Goal: Task Accomplishment & Management: Manage account settings

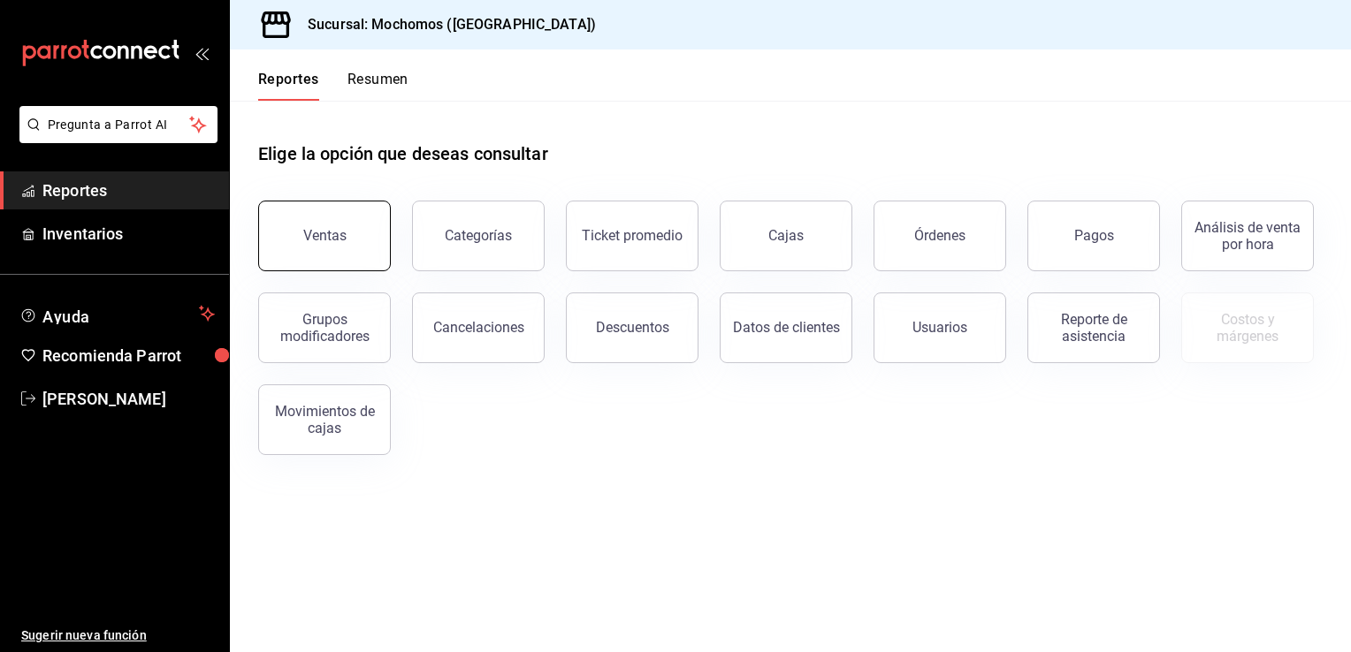
click at [306, 229] on div "Ventas" at bounding box center [324, 235] width 43 height 17
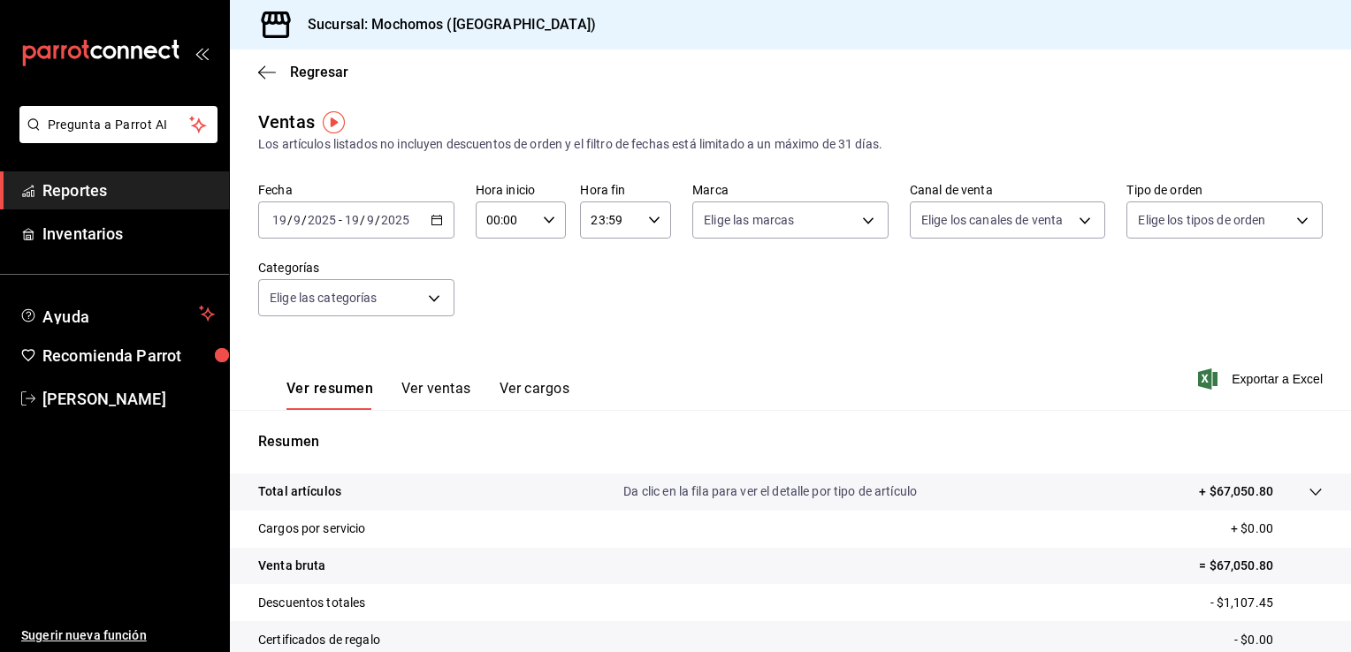
click at [438, 220] on icon "button" at bounding box center [437, 220] width 12 height 12
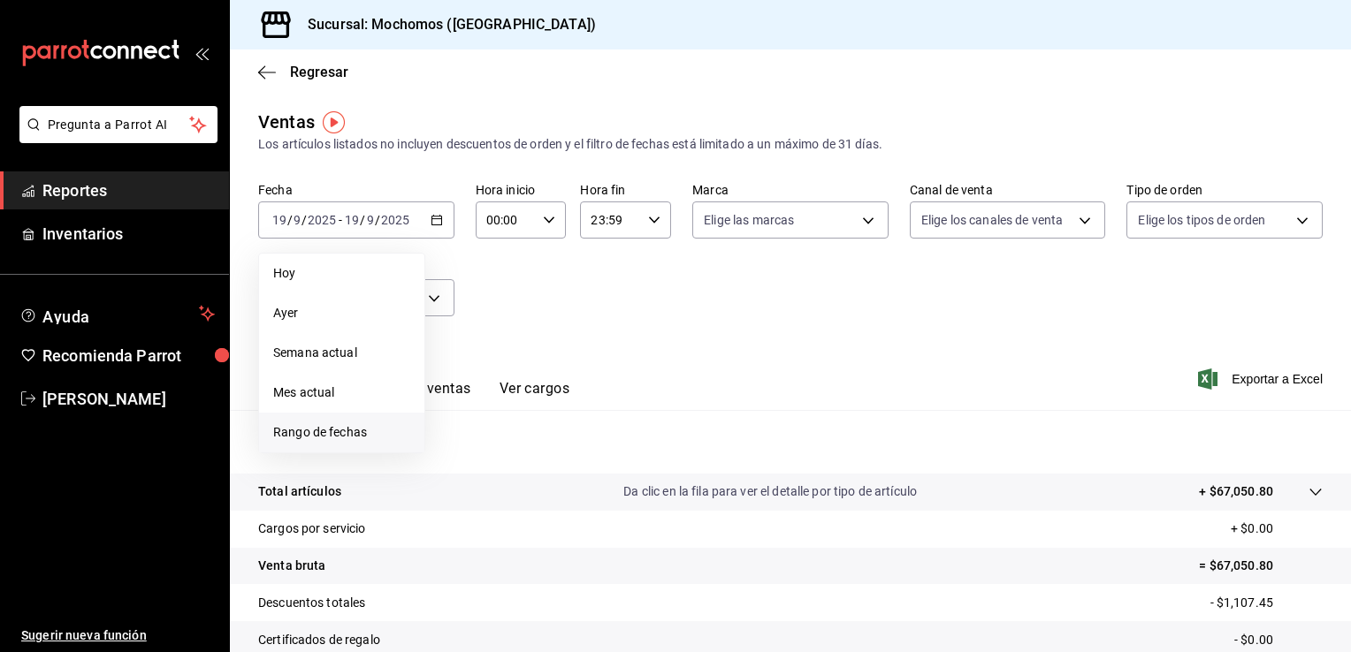
click at [323, 437] on span "Rango de fechas" at bounding box center [341, 432] width 137 height 19
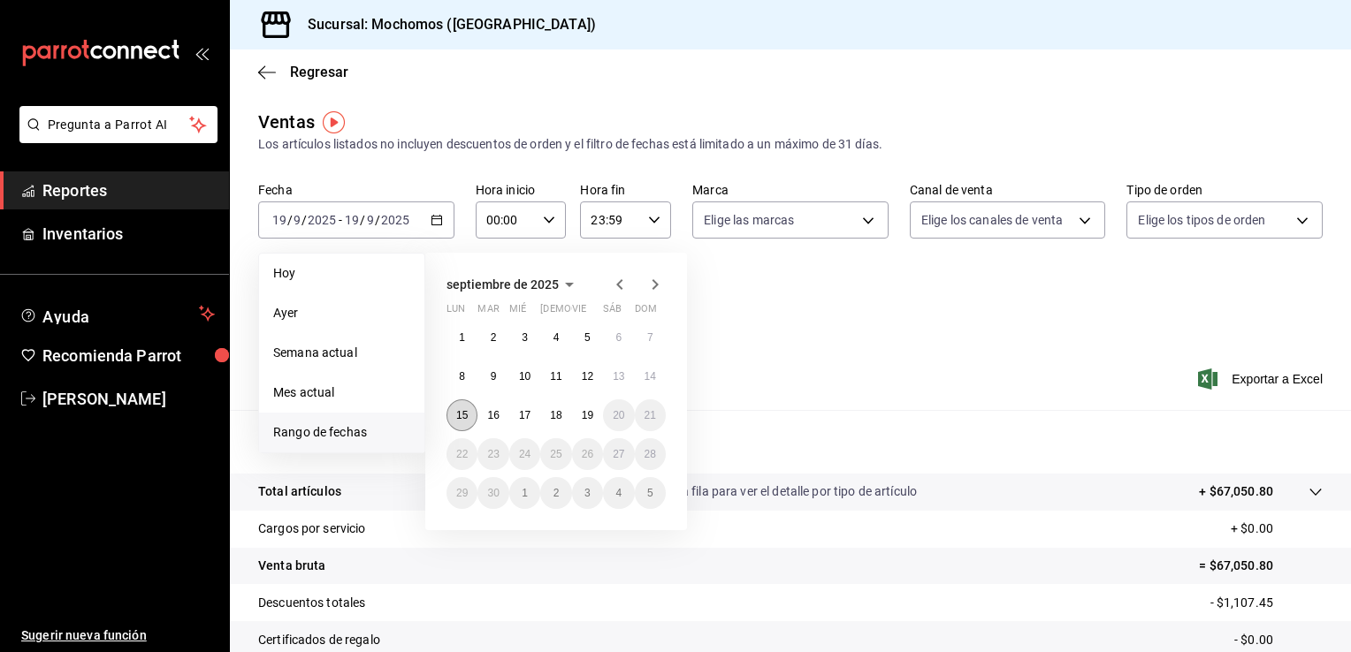
click at [464, 407] on button "15" at bounding box center [461, 416] width 31 height 32
click at [594, 413] on button "19" at bounding box center [587, 416] width 31 height 32
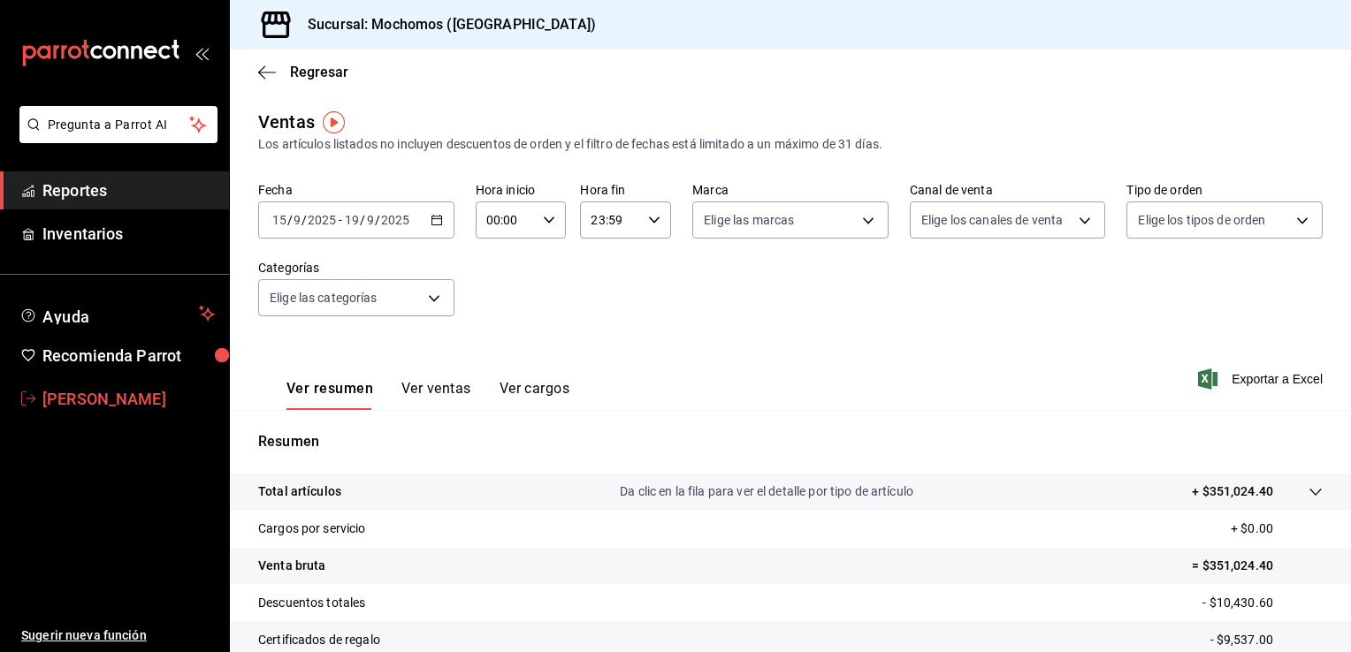
click at [113, 396] on span "[PERSON_NAME]" at bounding box center [128, 399] width 172 height 24
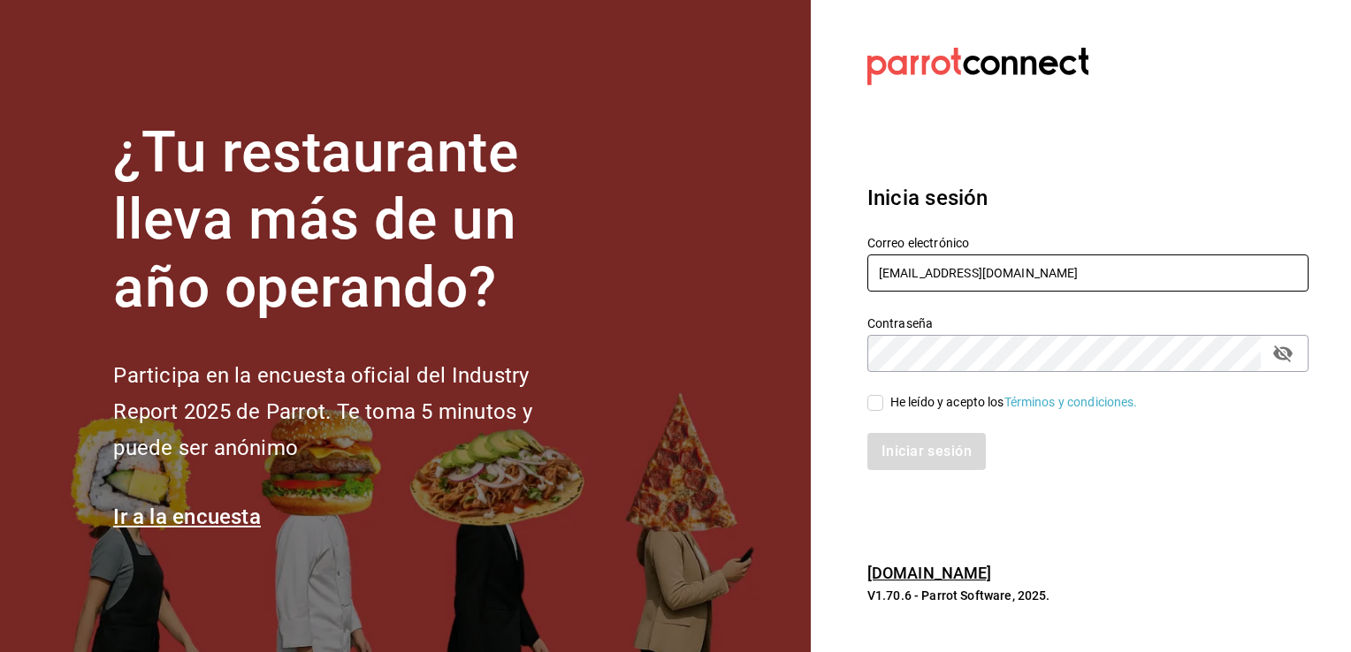
click at [1052, 269] on input "calebfranco@grupocosteno.com" at bounding box center [1087, 273] width 441 height 37
type input "caleb.franco@grupocosteno.com"
click at [882, 404] on input "He leído y acepto los Términos y condiciones." at bounding box center [875, 403] width 16 height 16
checkbox input "true"
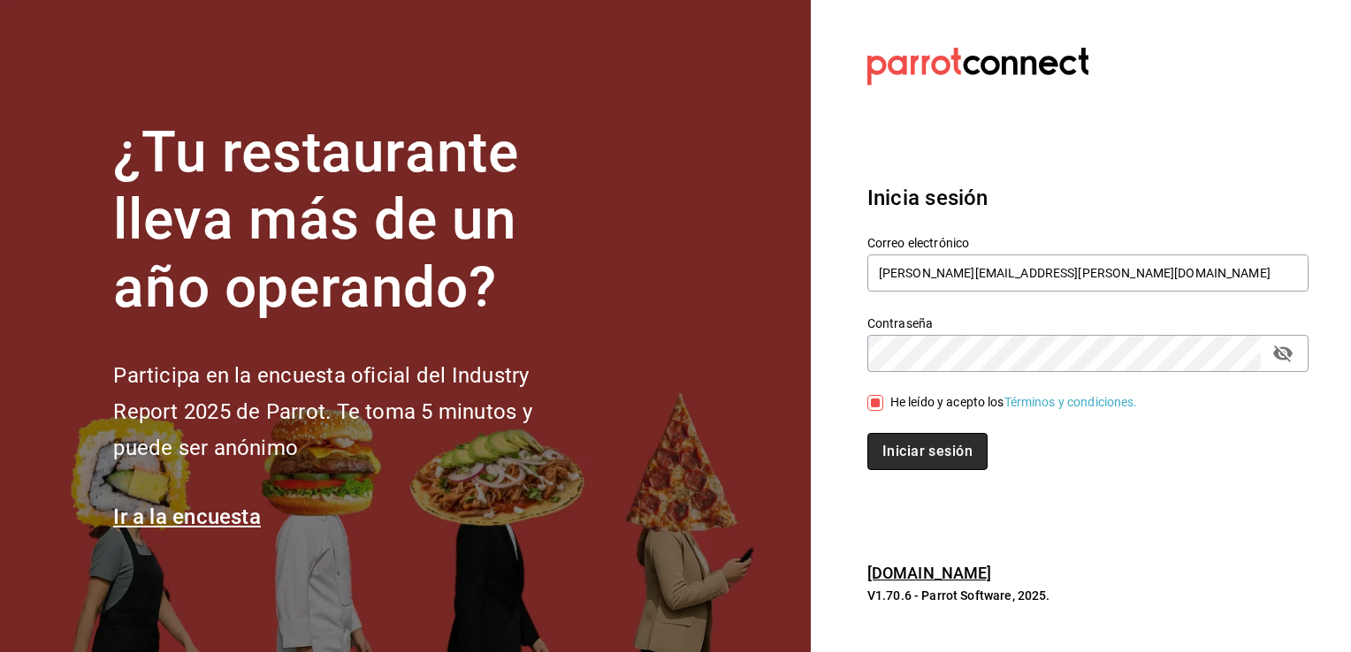
click at [909, 451] on button "Iniciar sesión" at bounding box center [927, 451] width 120 height 37
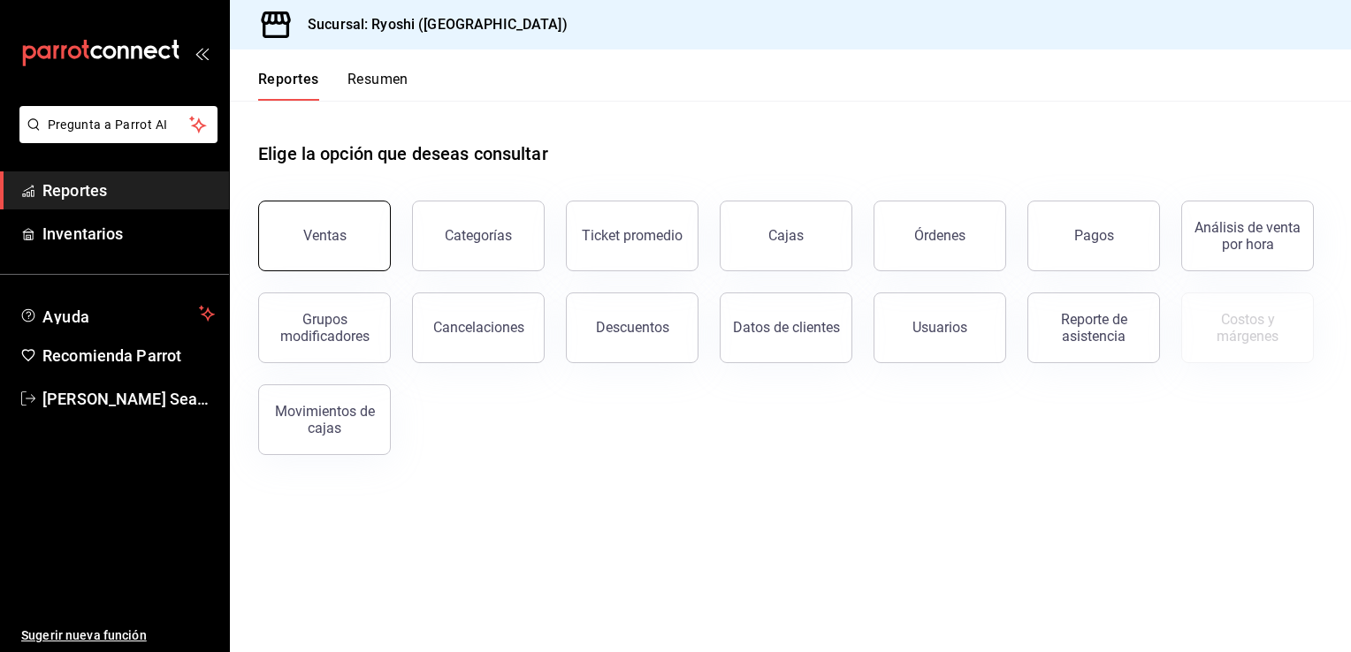
click at [342, 257] on button "Ventas" at bounding box center [324, 236] width 133 height 71
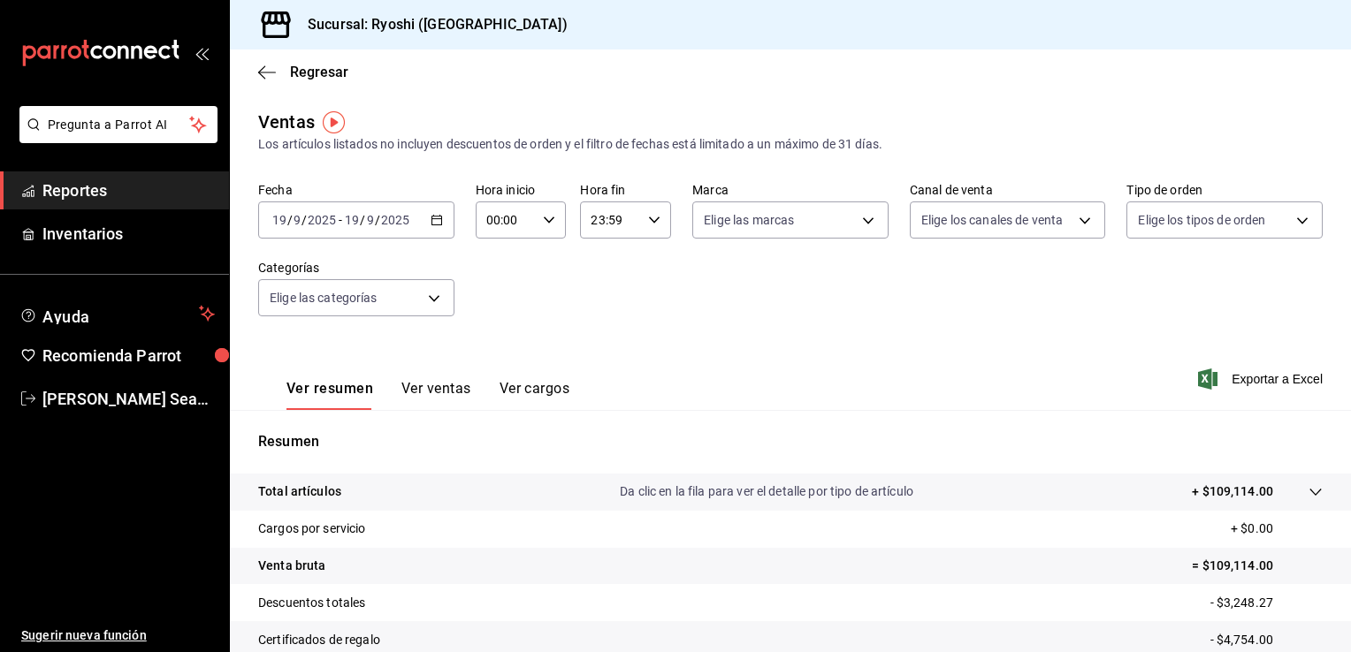
click at [431, 216] on icon "button" at bounding box center [437, 220] width 12 height 12
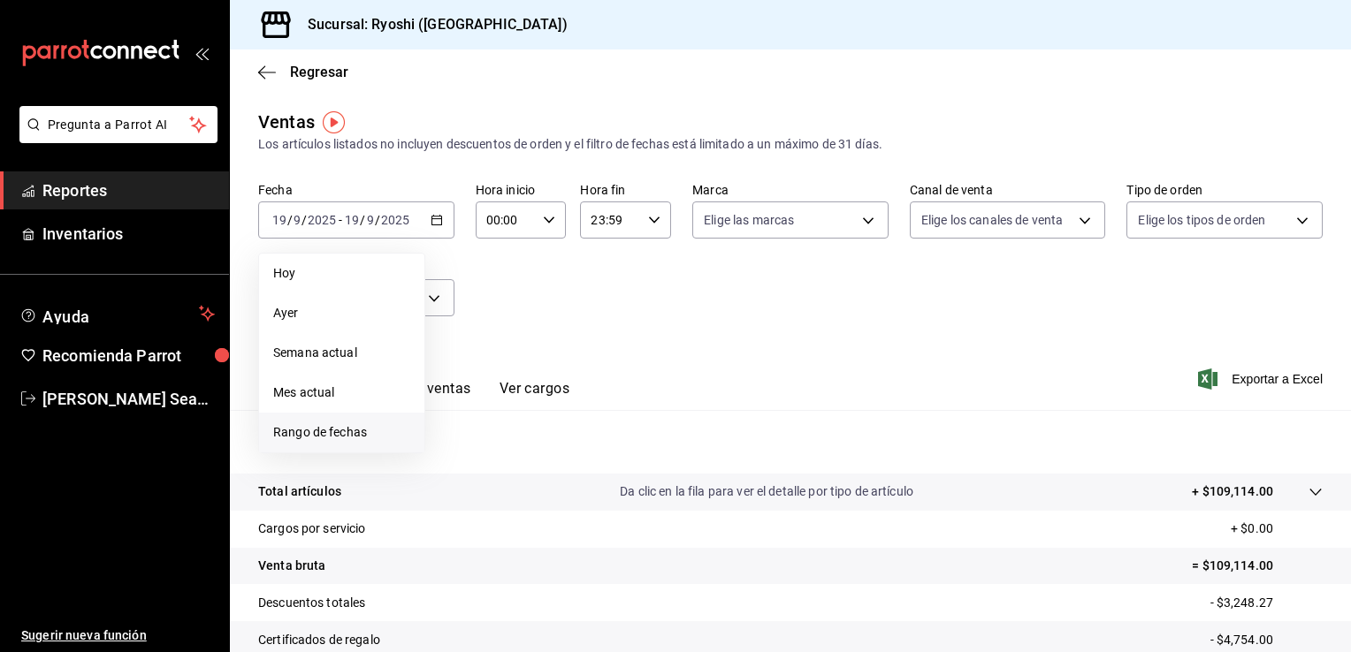
click at [284, 432] on span "Rango de fechas" at bounding box center [341, 432] width 137 height 19
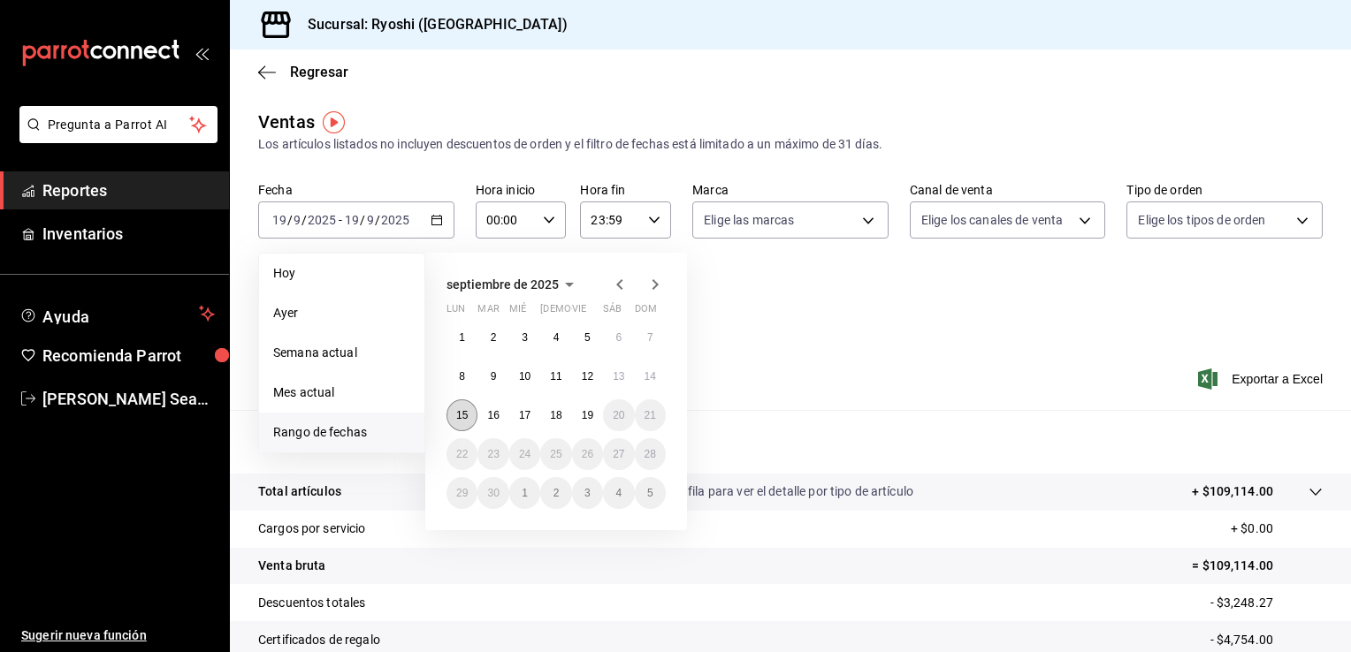
click at [458, 410] on abbr "15" at bounding box center [461, 415] width 11 height 12
click at [588, 420] on abbr "19" at bounding box center [587, 415] width 11 height 12
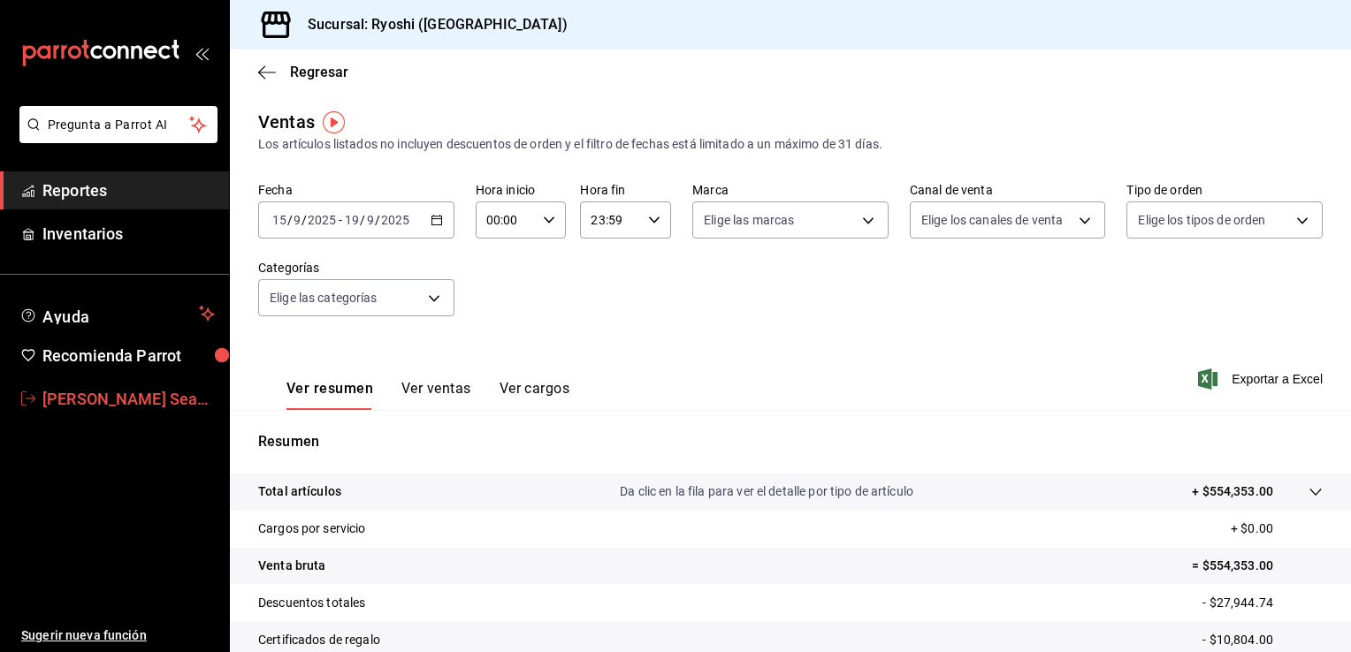
click at [121, 394] on span "Caleb Seahiel Franco Tirado" at bounding box center [128, 399] width 172 height 24
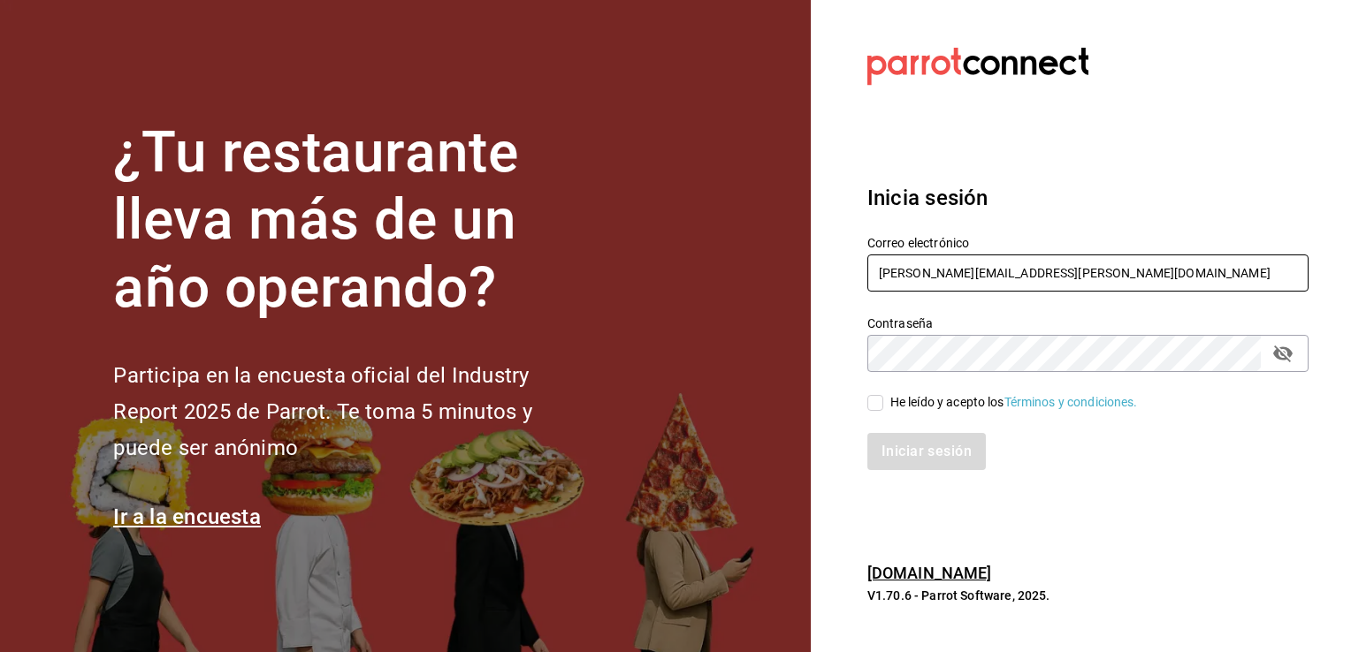
click at [1093, 276] on input "[PERSON_NAME][EMAIL_ADDRESS][PERSON_NAME][DOMAIN_NAME]" at bounding box center [1087, 273] width 441 height 37
type input "[EMAIL_ADDRESS][DOMAIN_NAME]"
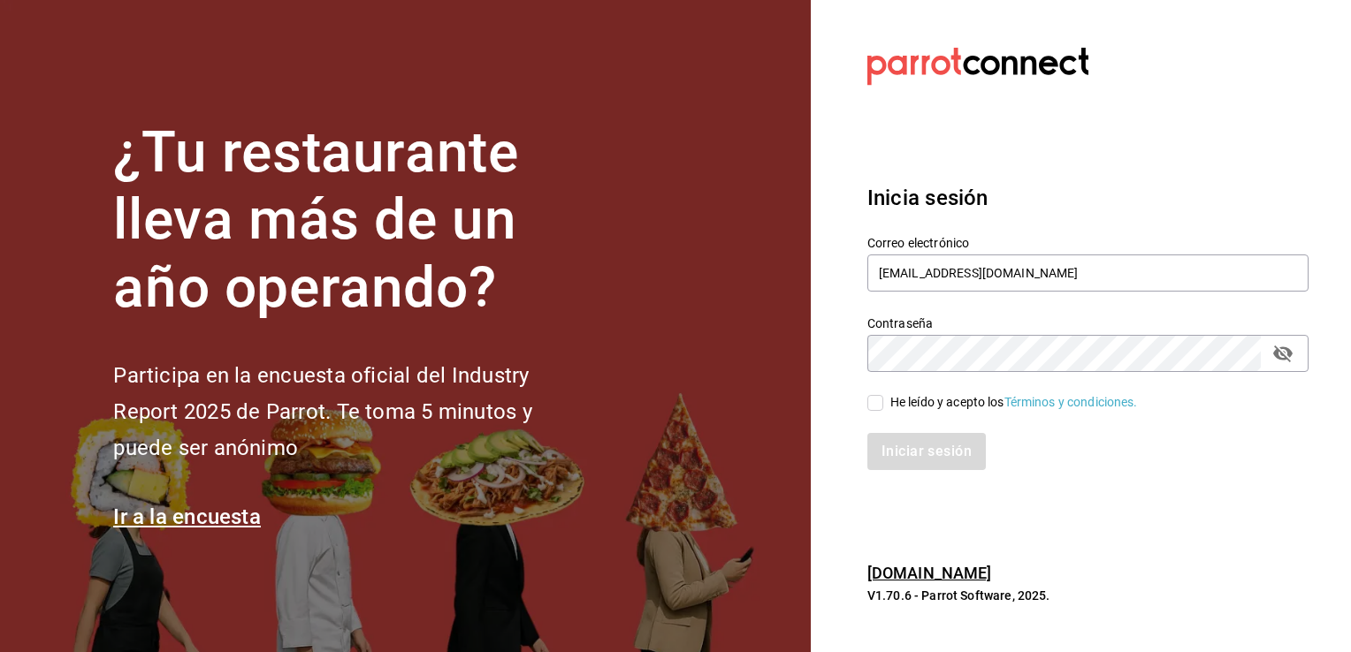
click at [870, 408] on input "He leído y acepto los Términos y condiciones." at bounding box center [875, 403] width 16 height 16
checkbox input "true"
click at [900, 455] on button "Iniciar sesión" at bounding box center [927, 451] width 120 height 37
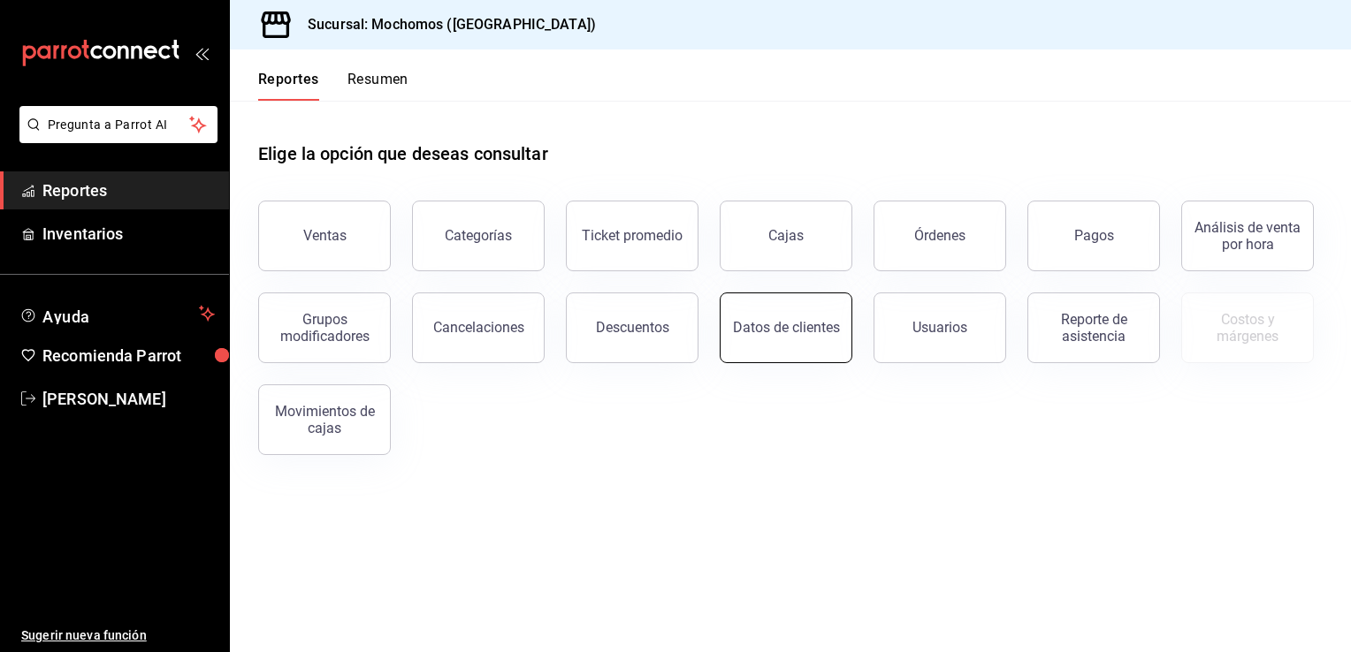
click at [746, 333] on div "Datos de clientes" at bounding box center [786, 327] width 107 height 17
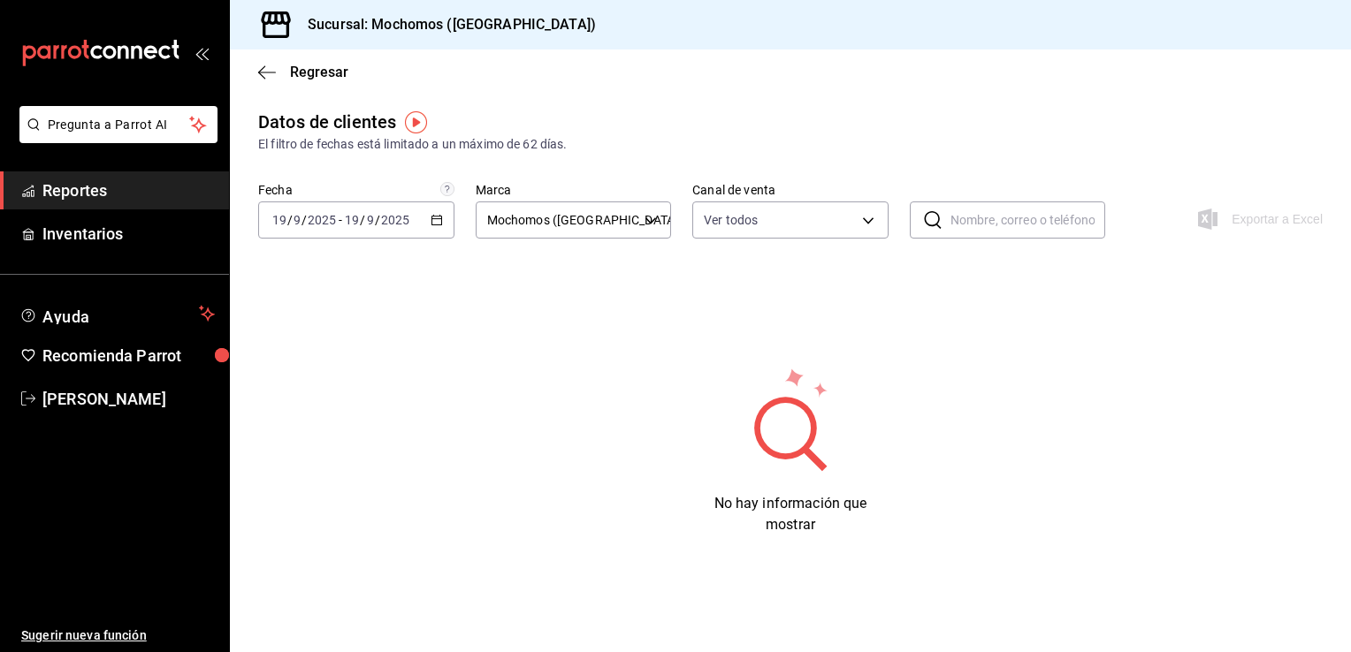
click at [435, 225] on icon "button" at bounding box center [437, 220] width 12 height 12
click at [328, 432] on span "Rango de fechas" at bounding box center [341, 432] width 137 height 19
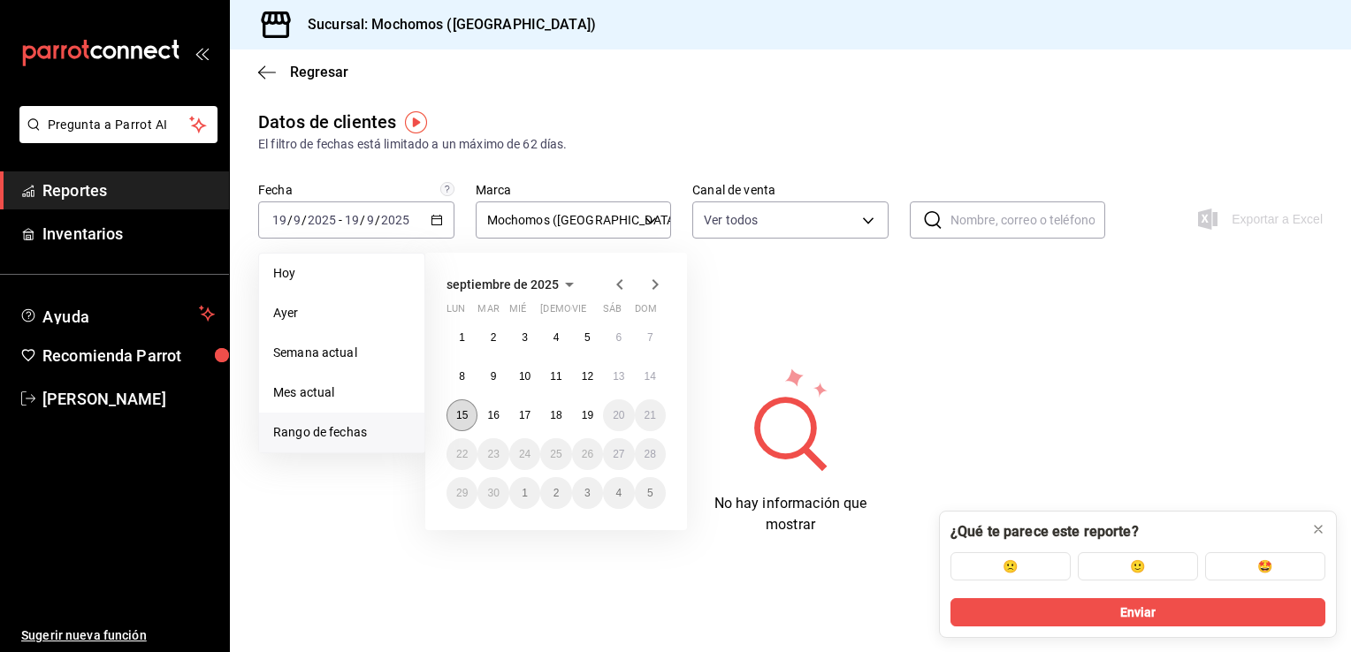
click at [464, 415] on abbr "15" at bounding box center [461, 415] width 11 height 12
click at [586, 410] on abbr "19" at bounding box center [587, 415] width 11 height 12
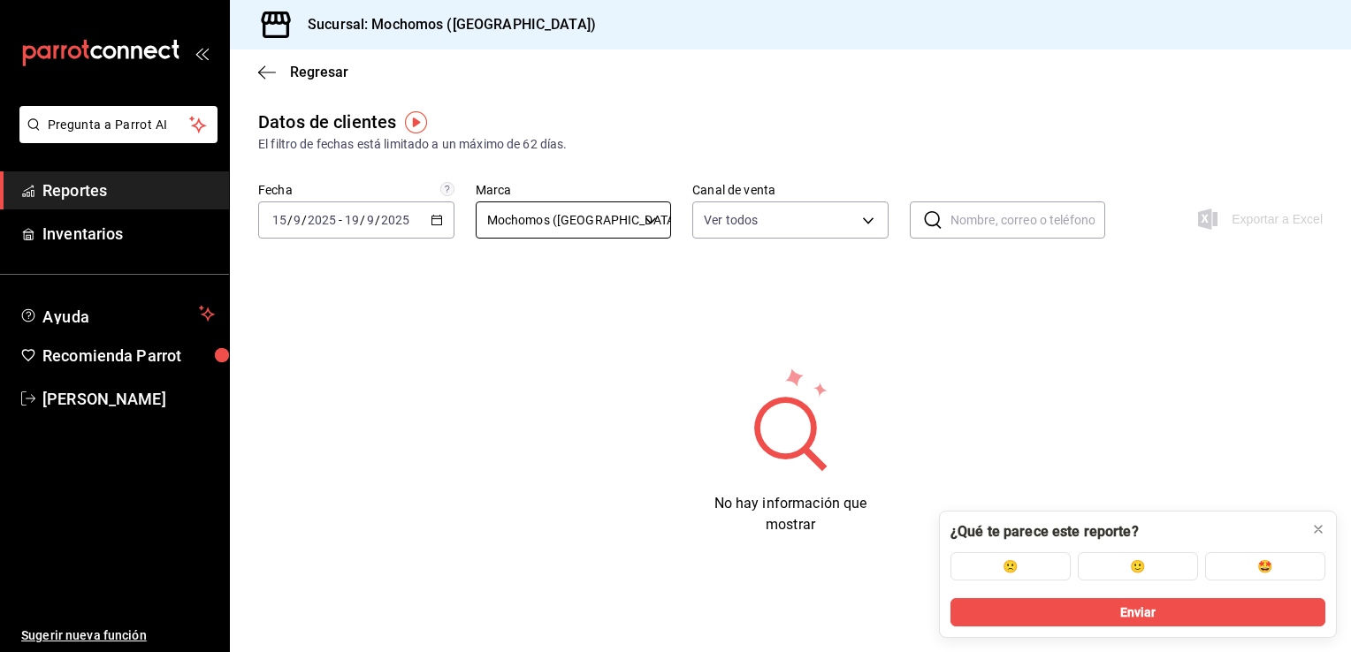
click at [651, 217] on body "Pregunta a Parrot AI Reportes Inventarios Ayuda Recomienda Parrot caleb franco …" at bounding box center [675, 326] width 1351 height 652
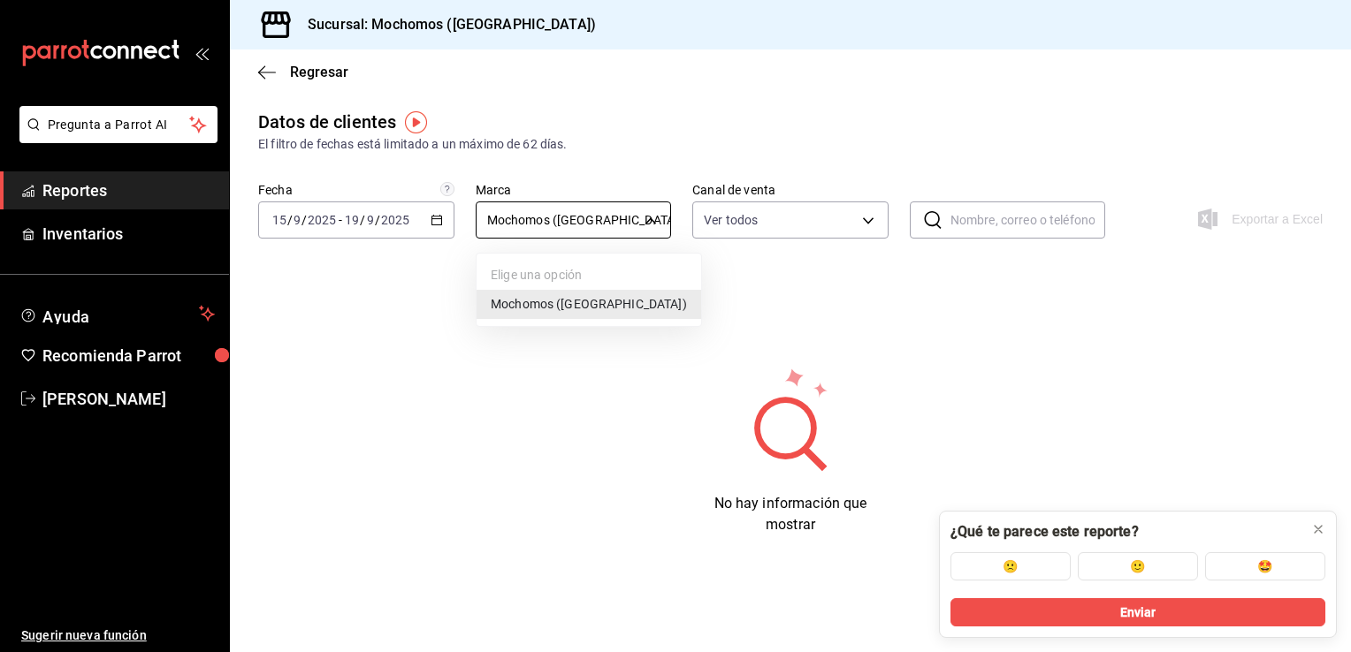
click at [651, 217] on div at bounding box center [675, 326] width 1351 height 652
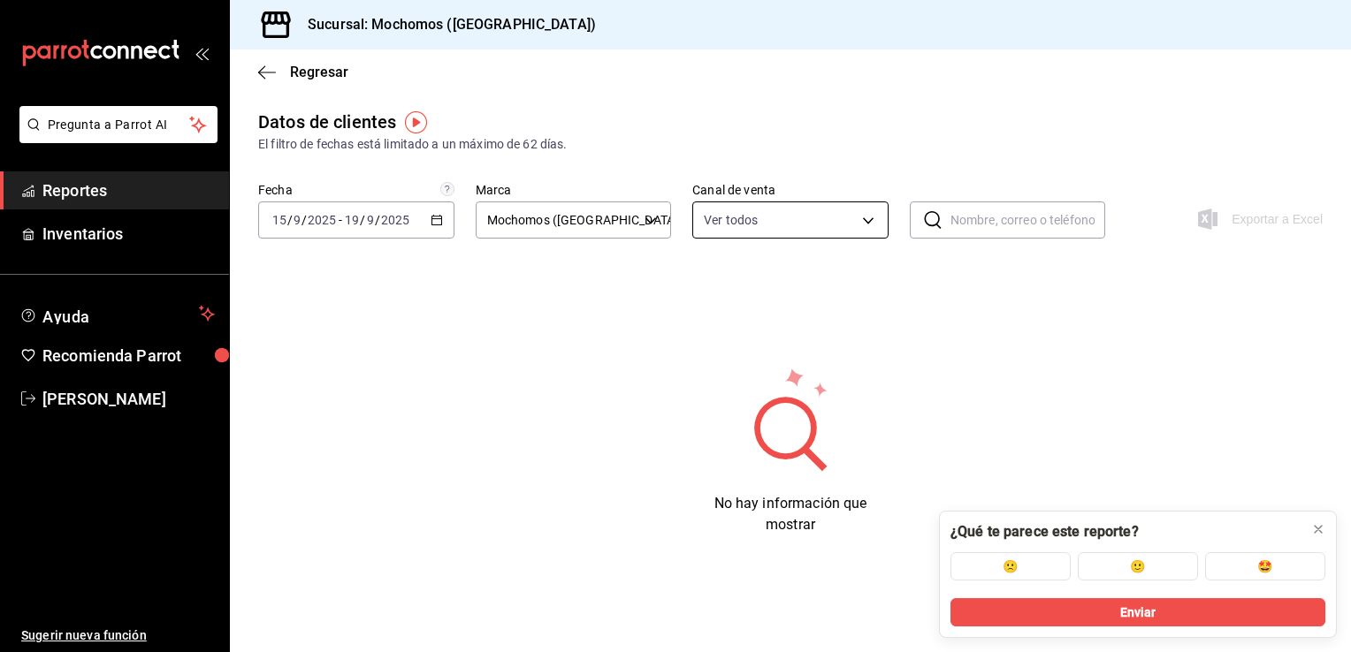
click at [868, 218] on body "Pregunta a Parrot AI Reportes Inventarios Ayuda Recomienda Parrot caleb franco …" at bounding box center [675, 326] width 1351 height 652
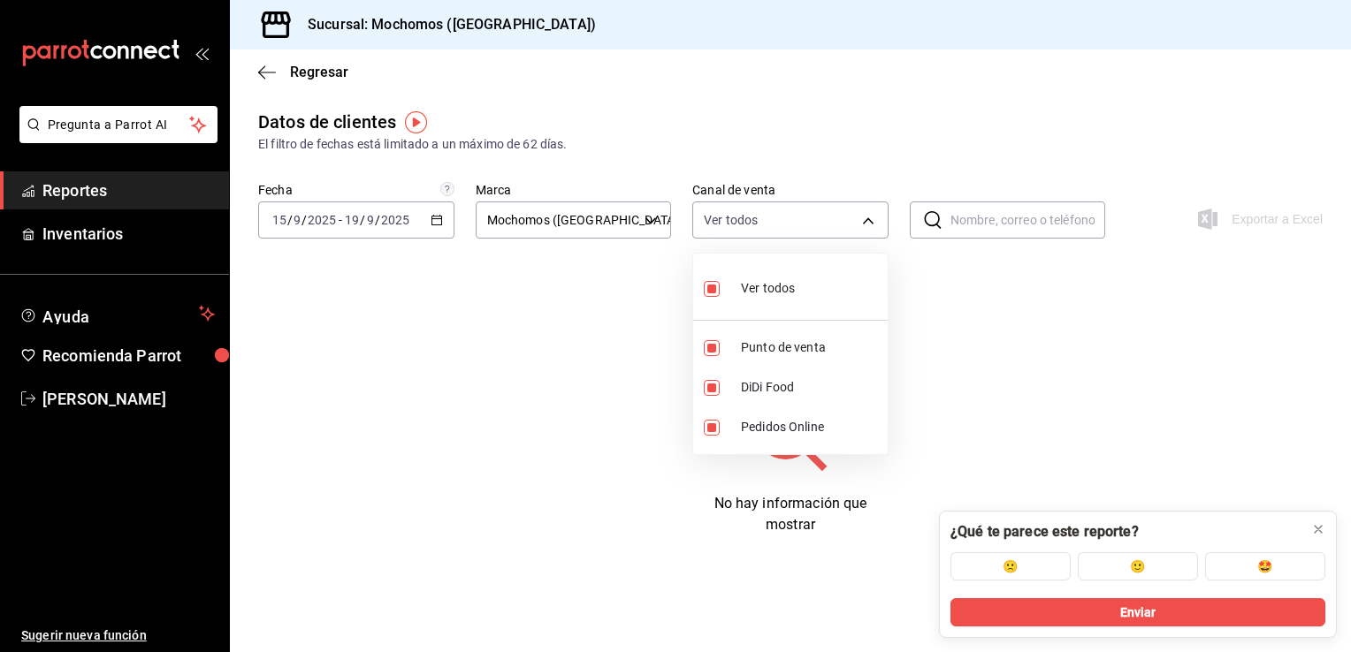
click at [767, 285] on span "Ver todos" at bounding box center [768, 288] width 54 height 19
type input "PARROT,DIDI_FOOD,ONLINE"
checkbox input "true"
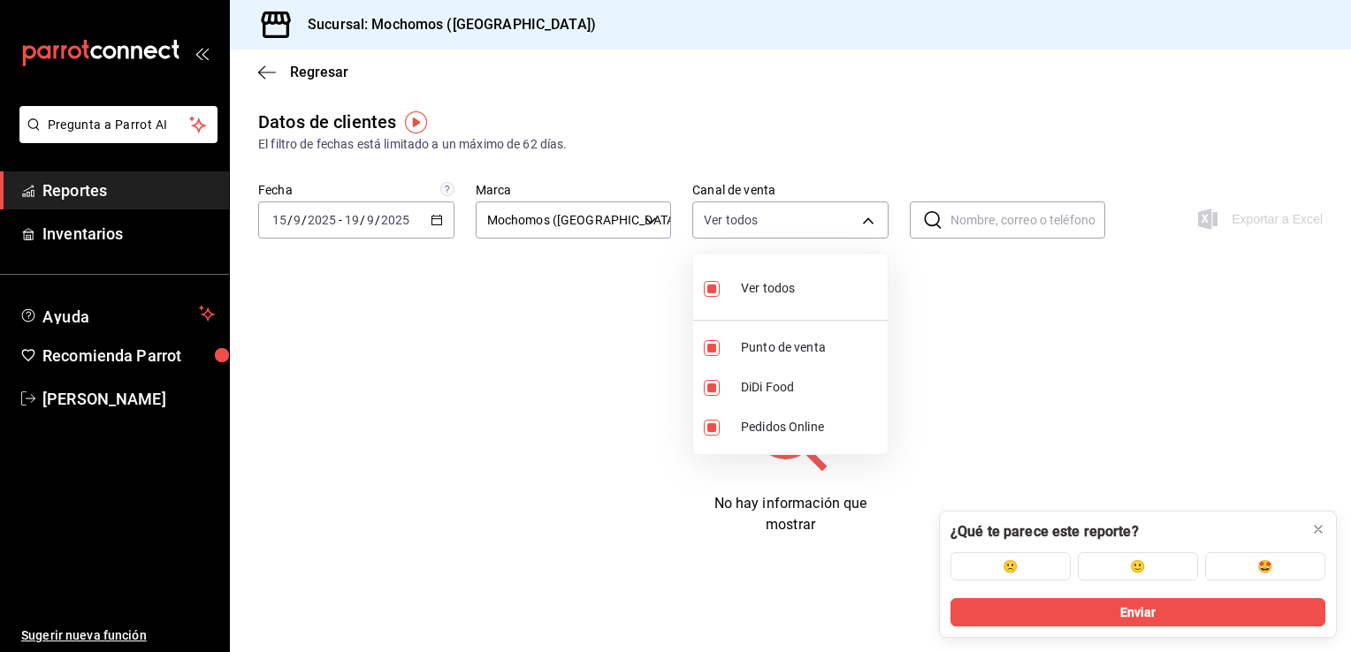
checkbox input "true"
click at [286, 75] on div at bounding box center [675, 326] width 1351 height 652
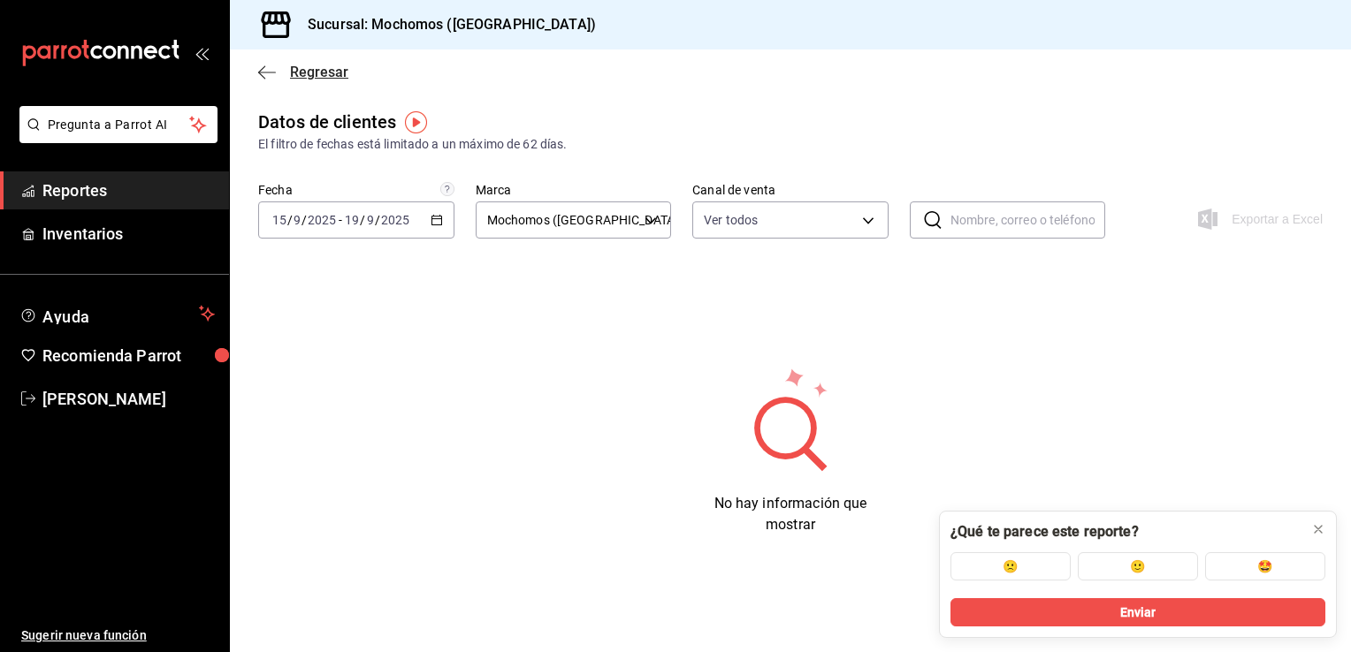
click at [316, 70] on span "Regresar" at bounding box center [319, 72] width 58 height 17
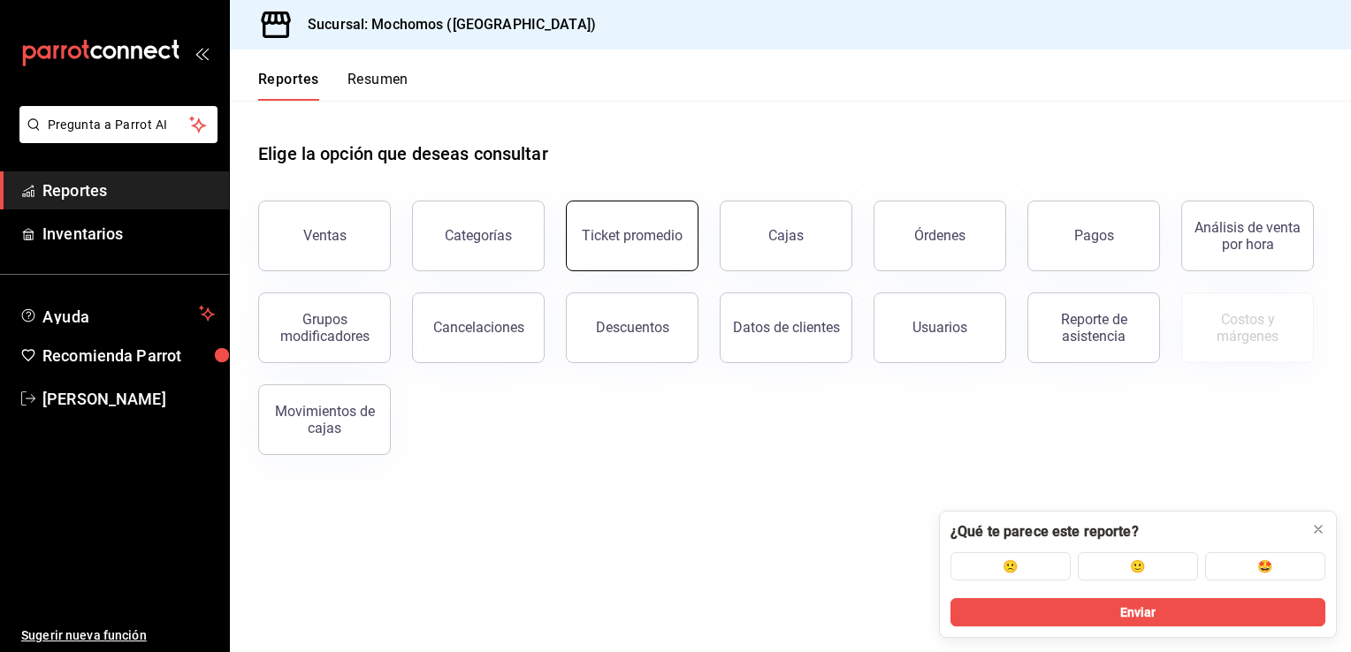
click at [618, 240] on div "Ticket promedio" at bounding box center [632, 235] width 101 height 17
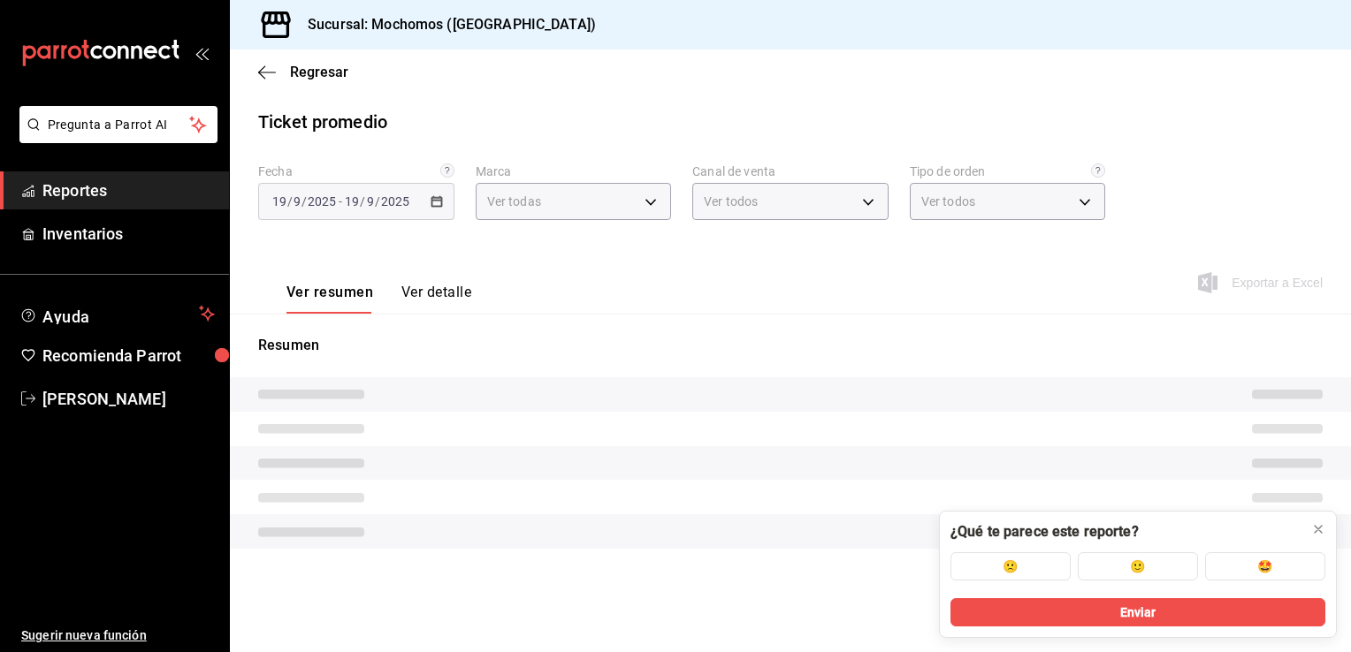
type input "81a909d9-58c5-46d1-b07d-4106a63ec642"
type input "PARROT,UBER_EATS,RAPPI,DIDI_FOOD,ONLINE"
type input "4757a820-eeb2-41c4-a2a2-ff7184acdd23,e3c18427-67e3-456a-aa48-e63191ec6ccf,aa1fd…"
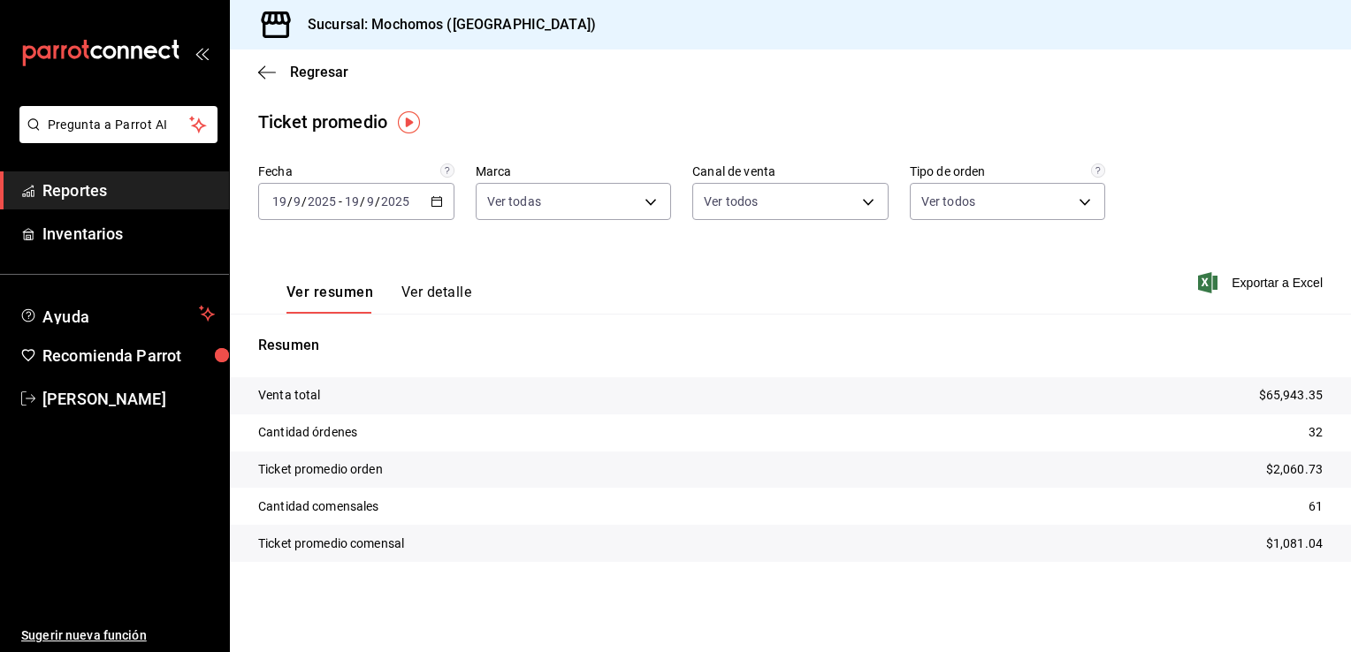
click at [1315, 526] on tr "Ticket promedio comensal $1,081.04" at bounding box center [790, 543] width 1121 height 37
click at [437, 200] on \(Stroke\) "button" at bounding box center [436, 200] width 10 height 1
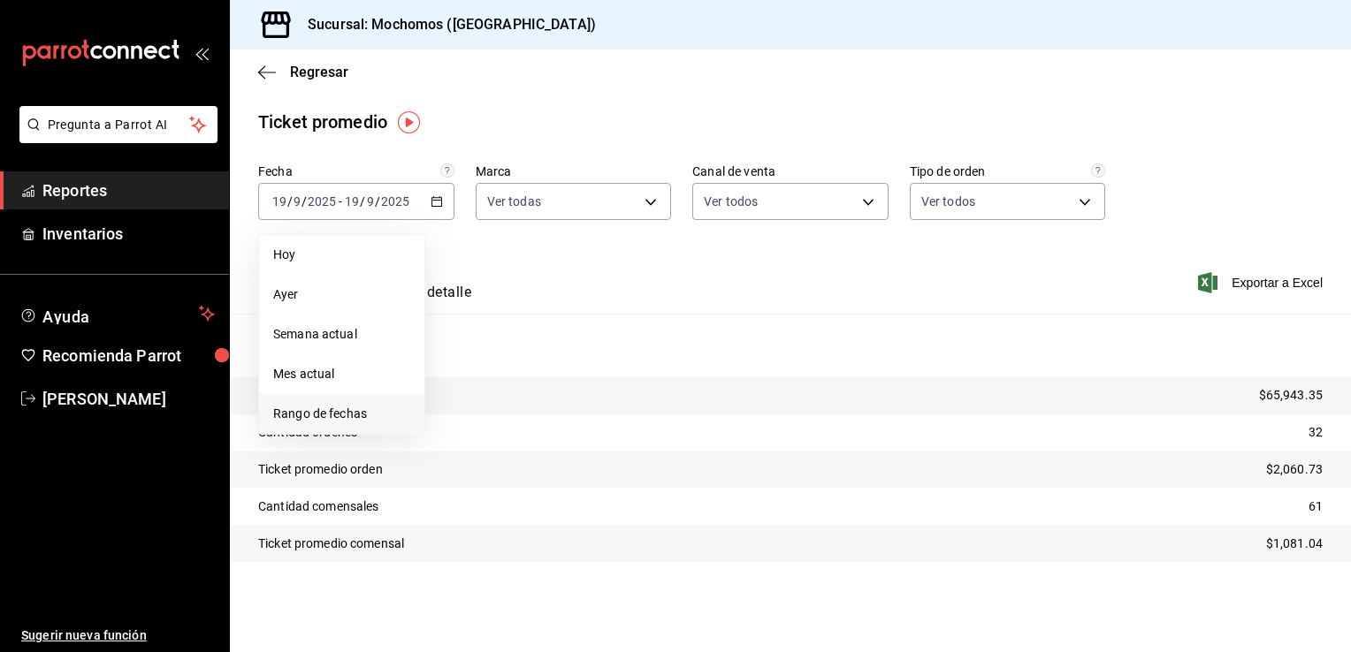
click at [288, 415] on span "Rango de fechas" at bounding box center [341, 414] width 137 height 19
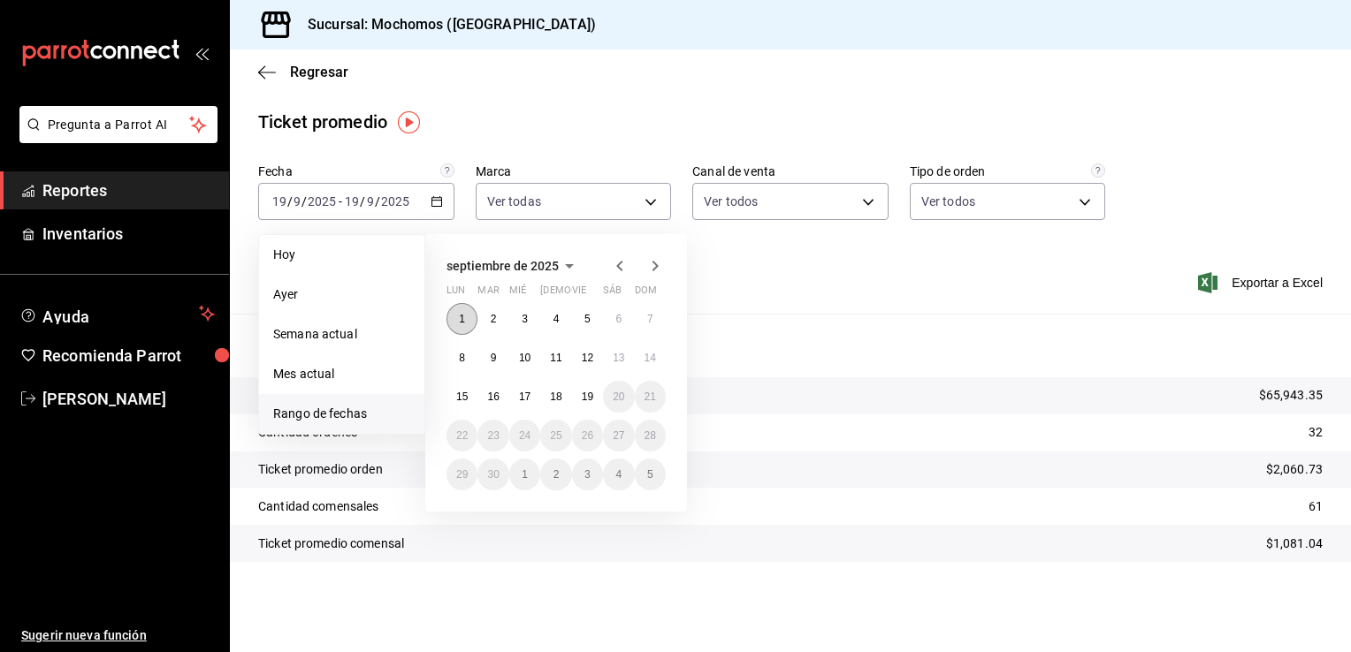
click at [456, 318] on button "1" at bounding box center [461, 319] width 31 height 32
click at [591, 395] on abbr "19" at bounding box center [587, 397] width 11 height 12
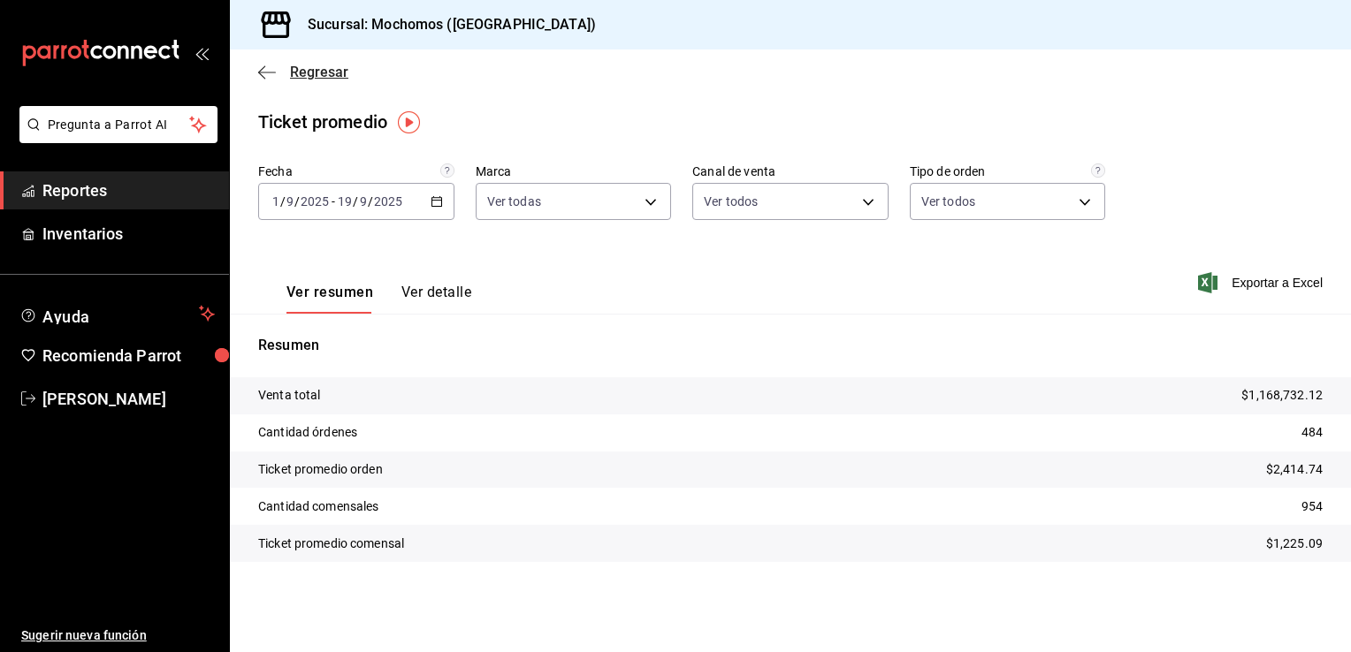
click at [293, 69] on span "Regresar" at bounding box center [319, 72] width 58 height 17
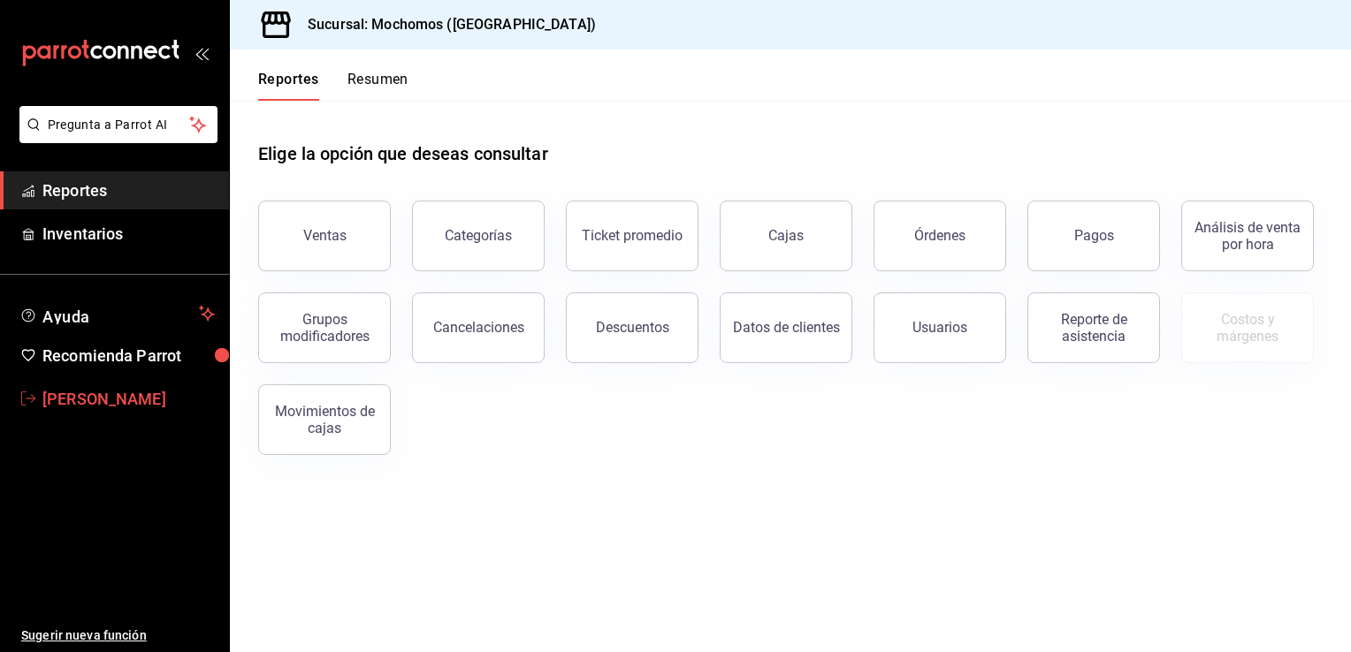
click at [75, 390] on span "[PERSON_NAME]" at bounding box center [128, 399] width 172 height 24
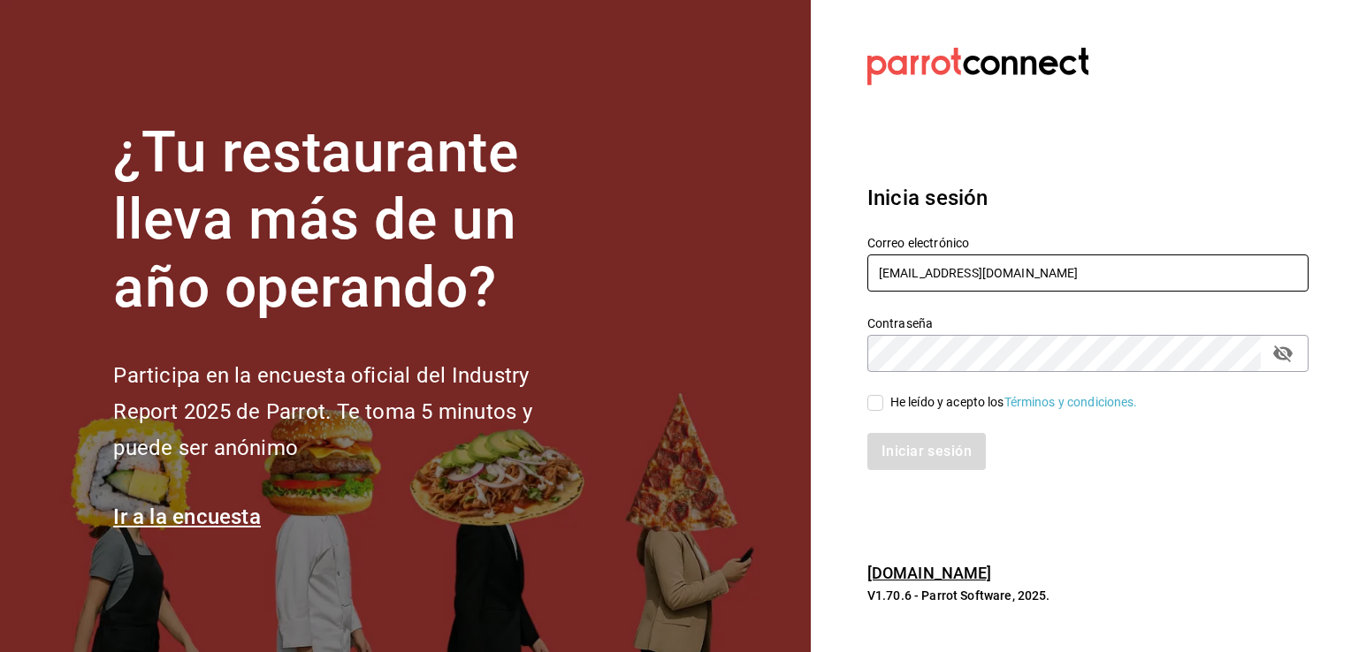
click at [1108, 261] on input "[EMAIL_ADDRESS][DOMAIN_NAME]" at bounding box center [1087, 273] width 441 height 37
type input "[PERSON_NAME][EMAIL_ADDRESS][PERSON_NAME][DOMAIN_NAME]"
click at [867, 398] on input "He leído y acepto los Términos y condiciones." at bounding box center [875, 403] width 16 height 16
checkbox input "true"
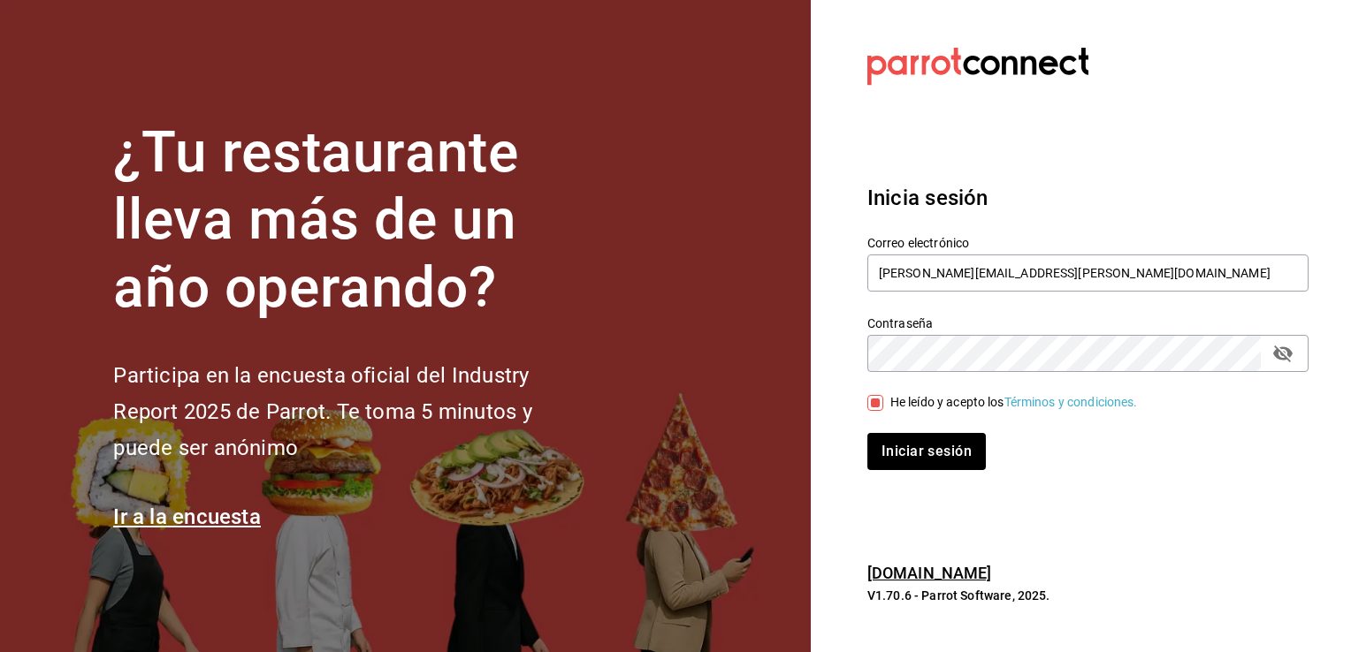
click at [922, 479] on div "Inicia sesión Correo electrónico caleb.franco@grupocosteno.com Contraseña Contr…" at bounding box center [1087, 327] width 441 height 332
click at [922, 454] on button "Iniciar sesión" at bounding box center [927, 451] width 120 height 37
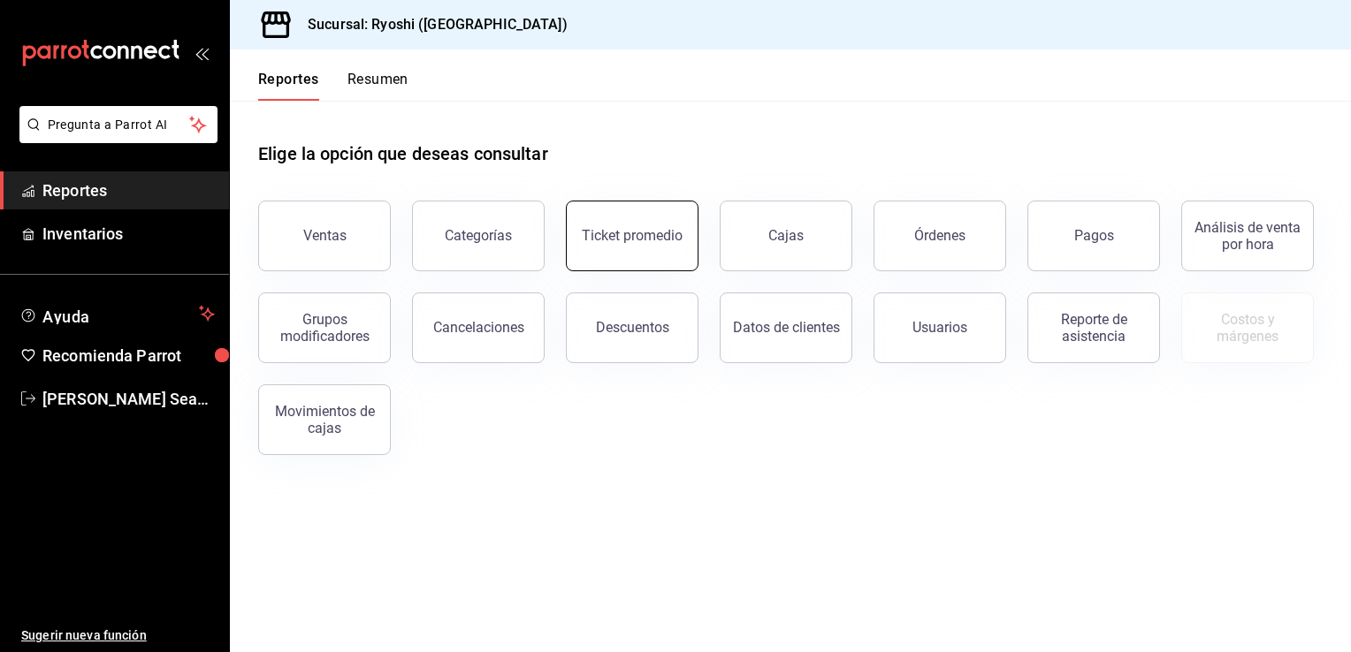
click at [599, 232] on div "Ticket promedio" at bounding box center [632, 235] width 101 height 17
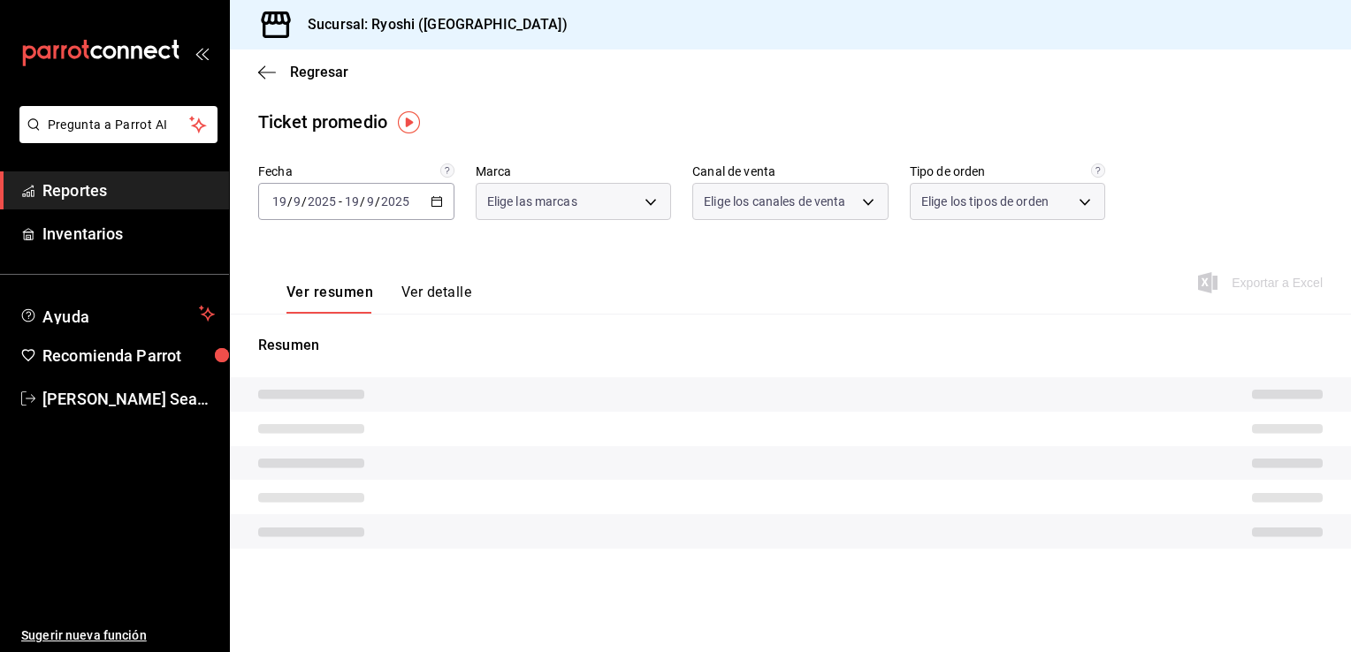
type input "26ca50e5-a845-484f-a54e-8a4432b79f59,e80bf875-3c9c-4ad9-8c6a-14c8262011fc"
type input "PARROT,UBER_EATS,RAPPI,DIDI_FOOD,ONLINE"
type input "8361b891-a2e9-4fcd-a853-f9fc8036f76a,b76ec9ad-9f52-4de9-91c0-fd75567639de,0d81c…"
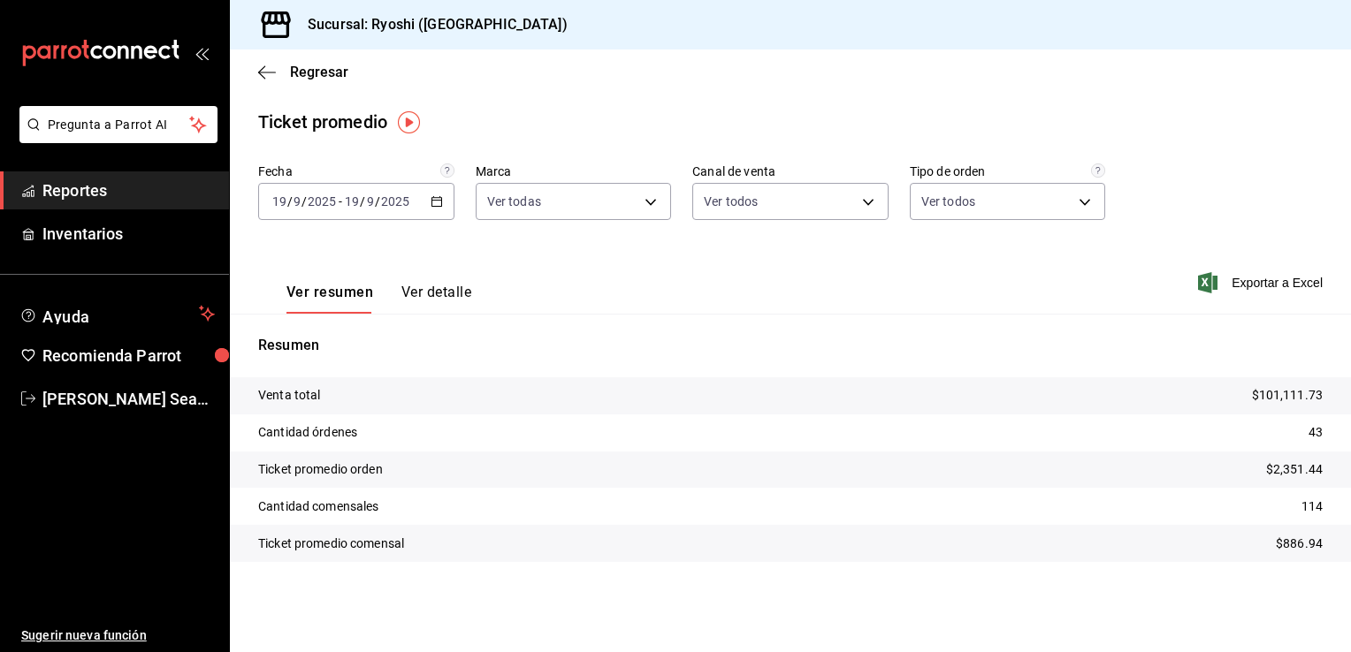
click at [431, 201] on icon "button" at bounding box center [437, 201] width 12 height 12
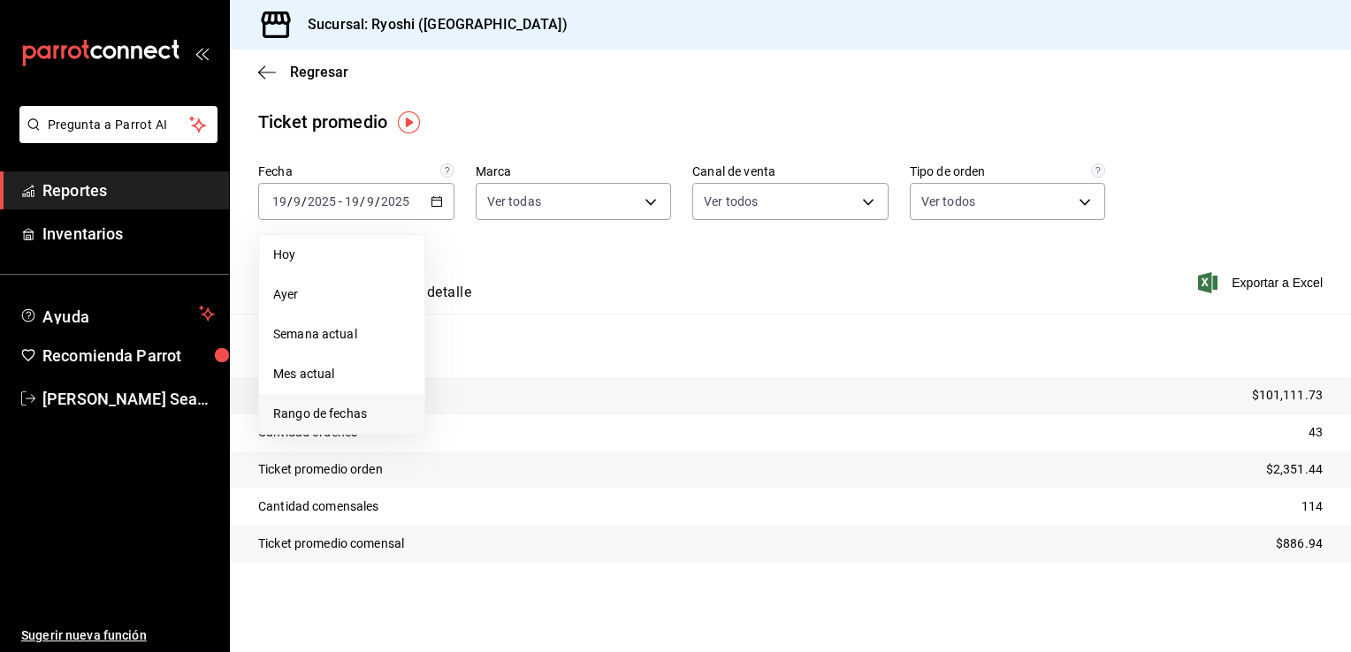
click at [308, 414] on span "Rango de fechas" at bounding box center [341, 414] width 137 height 19
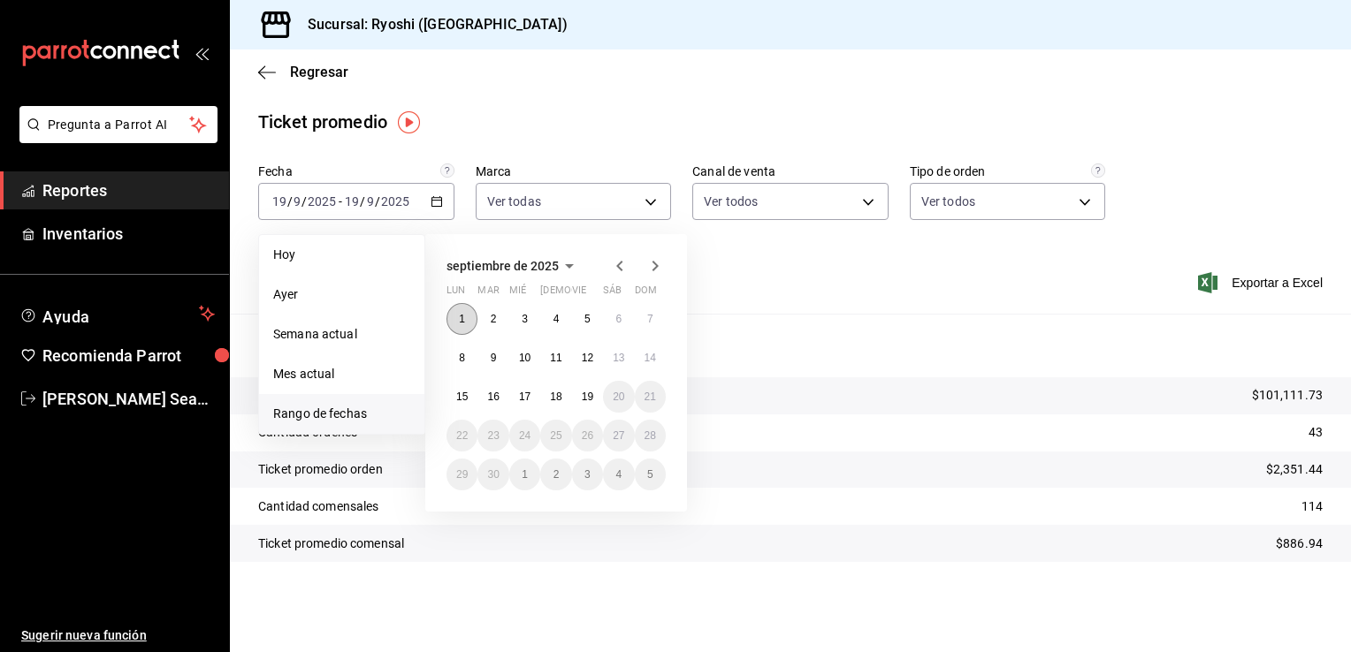
click at [460, 316] on abbr "1" at bounding box center [462, 319] width 6 height 12
click at [588, 394] on abbr "19" at bounding box center [587, 397] width 11 height 12
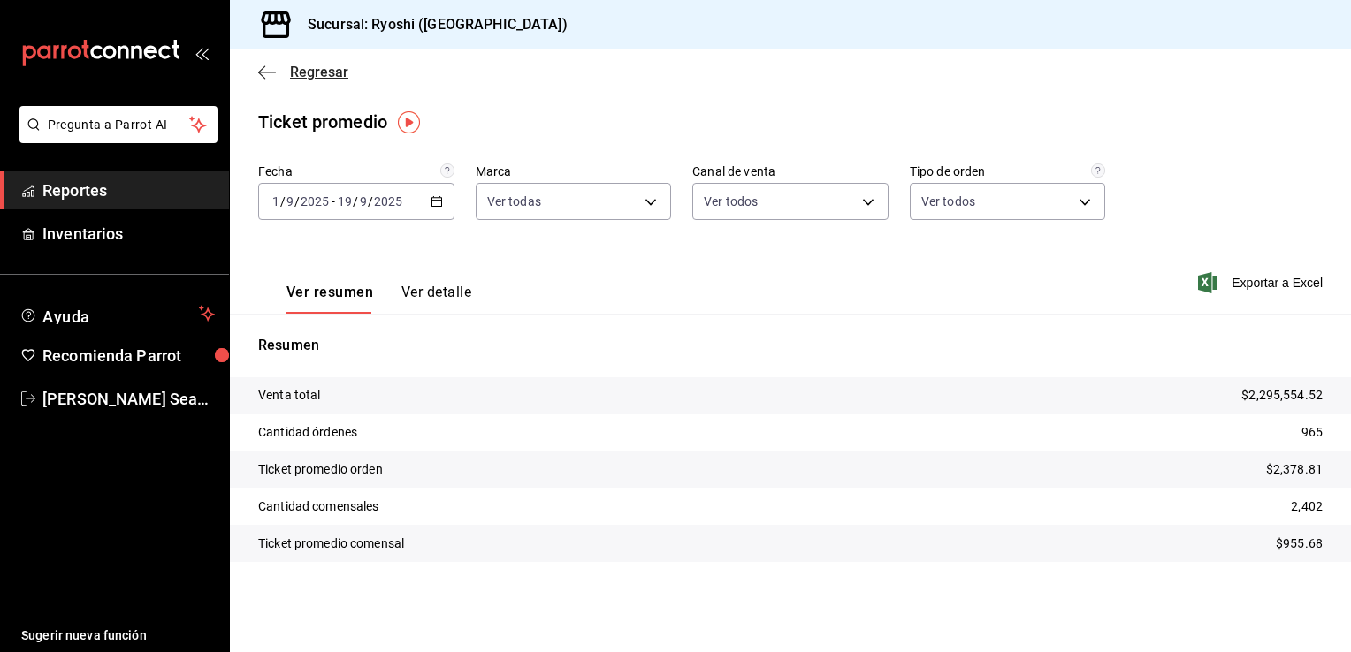
click at [297, 70] on span "Regresar" at bounding box center [319, 72] width 58 height 17
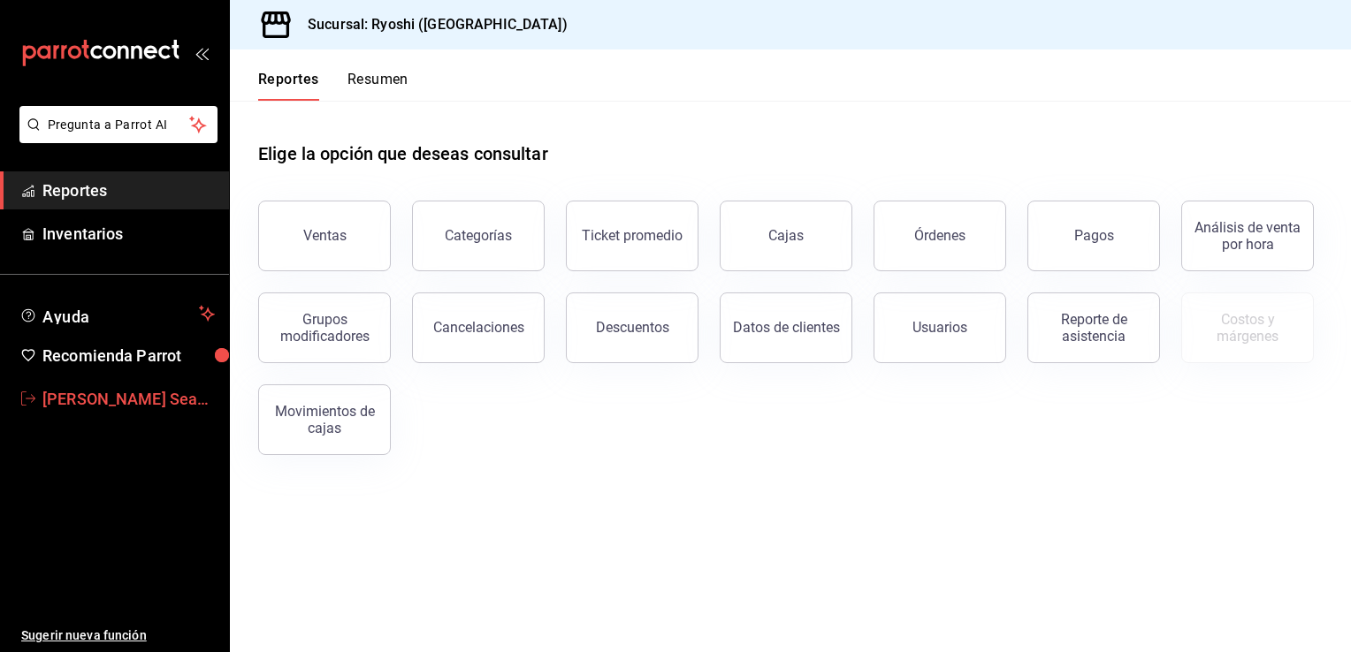
click at [110, 387] on span "Caleb Seahiel Franco Tirado" at bounding box center [128, 399] width 172 height 24
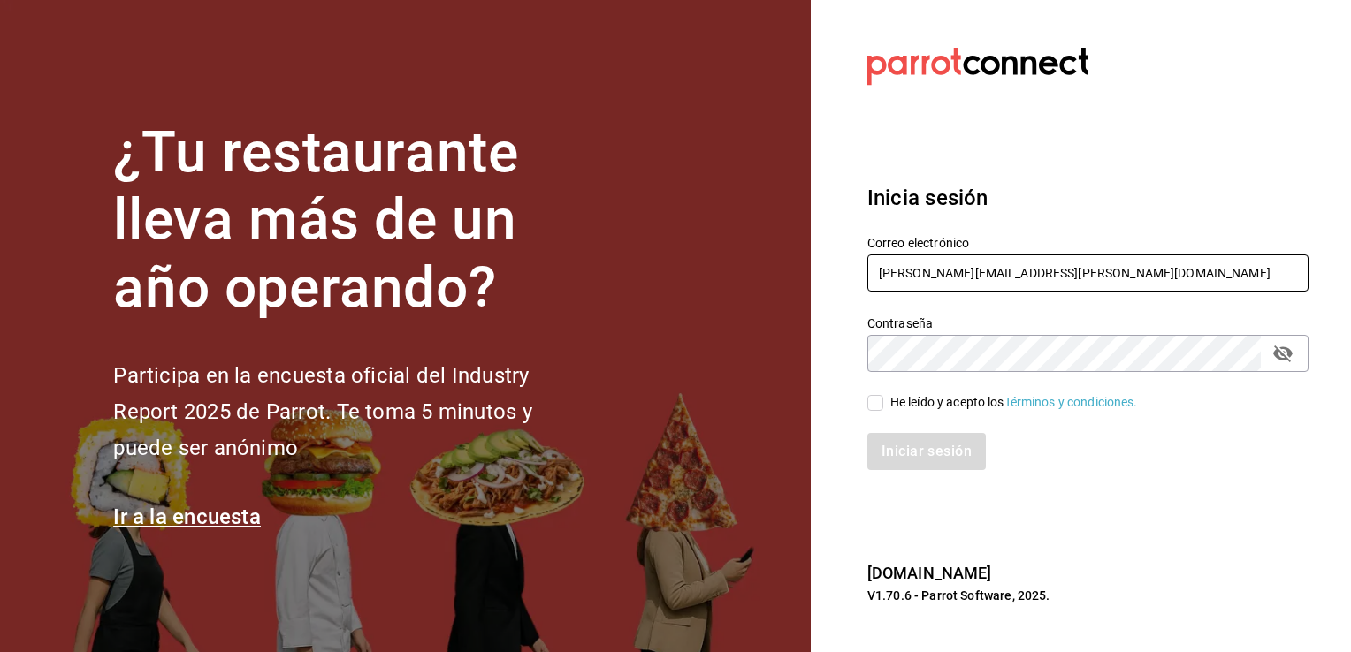
click at [1102, 263] on input "[PERSON_NAME][EMAIL_ADDRESS][PERSON_NAME][DOMAIN_NAME]" at bounding box center [1087, 273] width 441 height 37
type input "[EMAIL_ADDRESS][DOMAIN_NAME]"
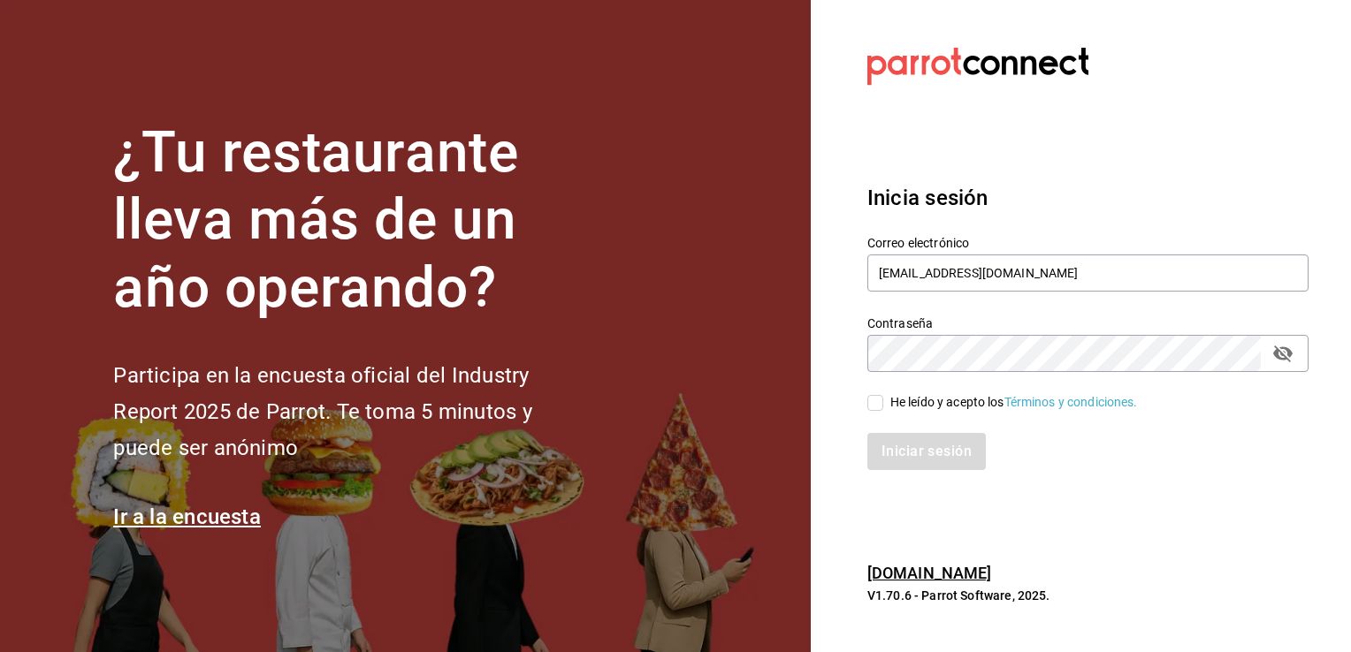
click at [873, 398] on input "He leído y acepto los Términos y condiciones." at bounding box center [875, 403] width 16 height 16
checkbox input "true"
click at [904, 449] on button "Iniciar sesión" at bounding box center [927, 451] width 120 height 37
